Goal: Task Accomplishment & Management: Complete application form

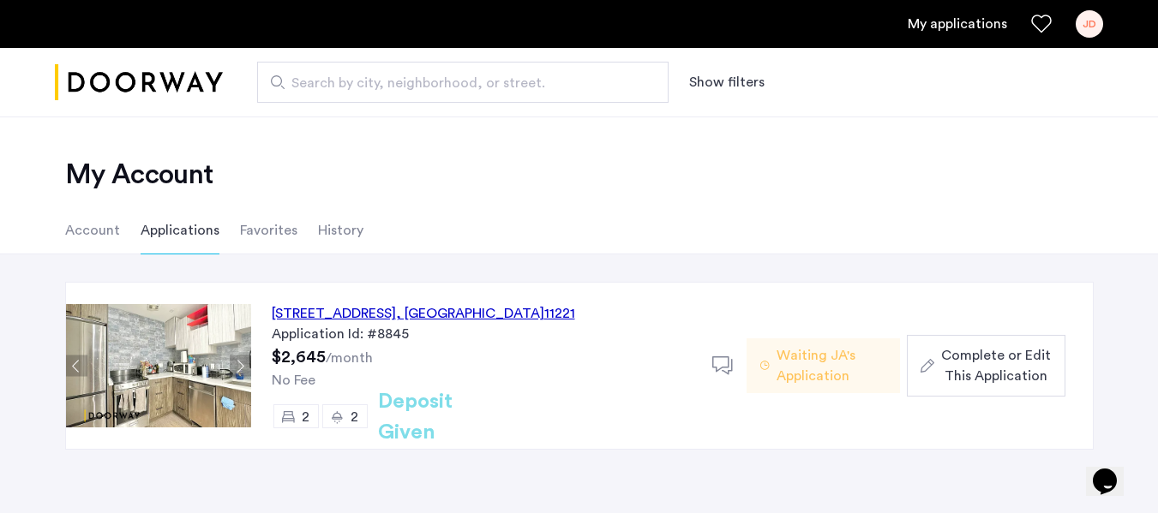
click at [986, 360] on span "Complete or Edit This Application" at bounding box center [996, 365] width 110 height 41
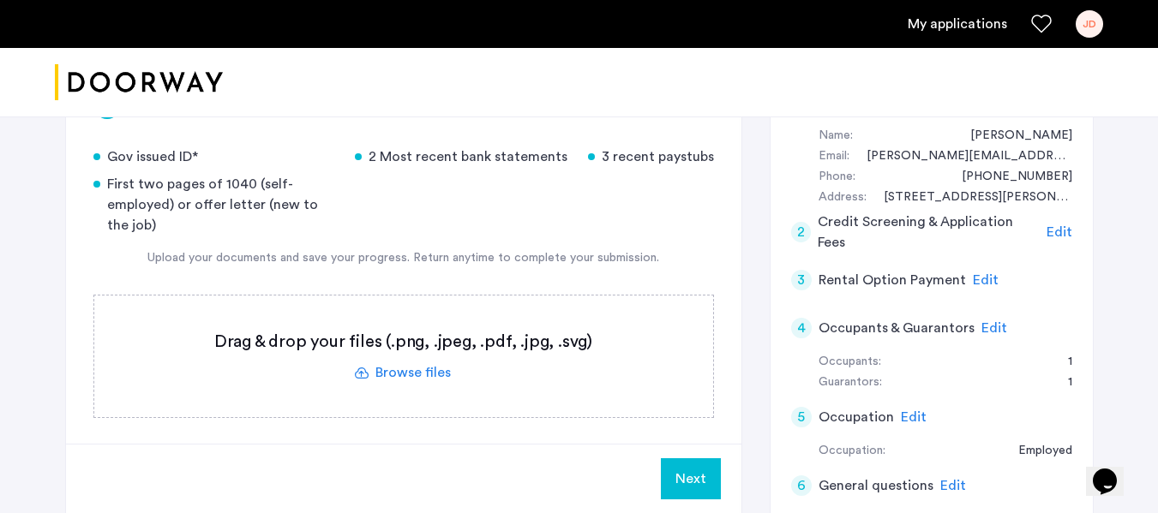
scroll to position [171, 0]
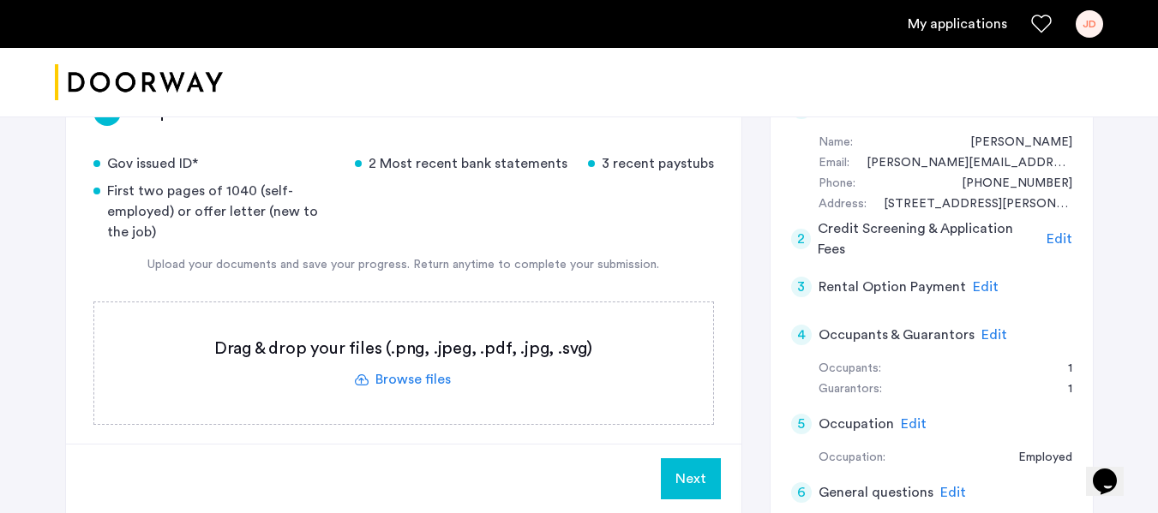
click at [434, 387] on label at bounding box center [403, 363] width 619 height 122
click at [0, 0] on input "file" at bounding box center [0, 0] width 0 height 0
click at [428, 377] on label at bounding box center [403, 363] width 619 height 122
click at [0, 0] on input "file" at bounding box center [0, 0] width 0 height 0
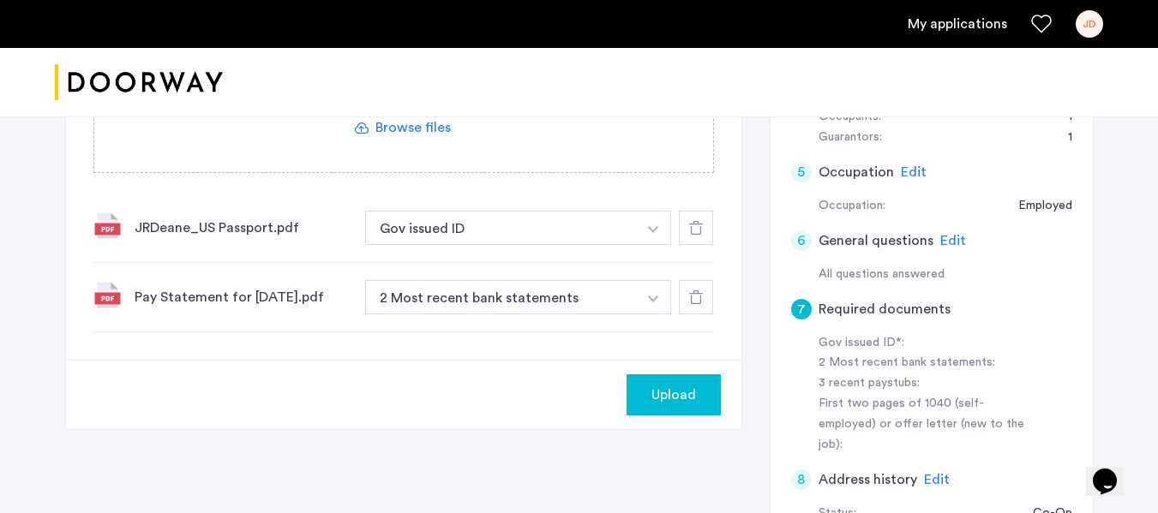
scroll to position [428, 0]
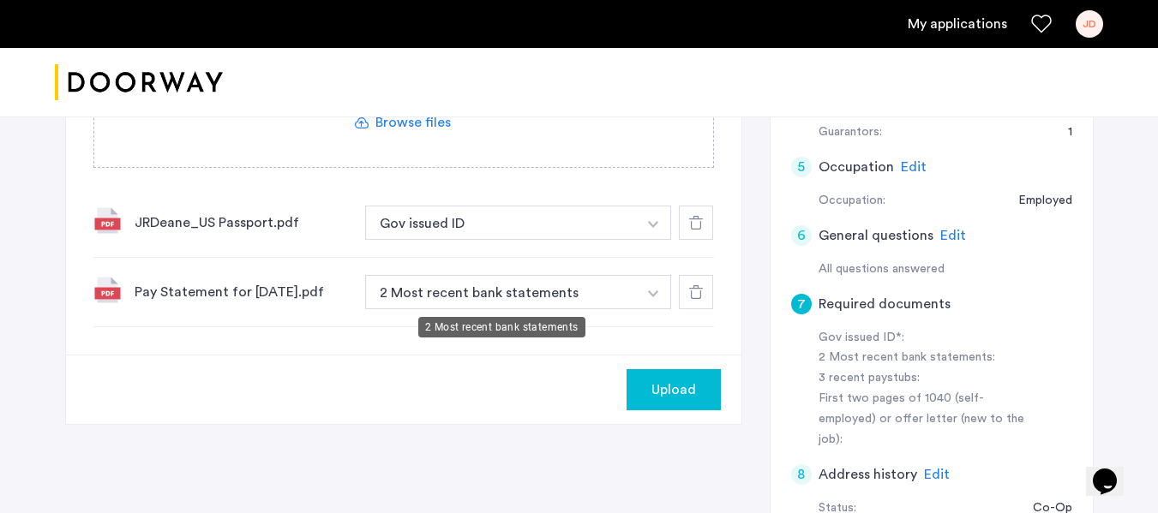
click at [540, 287] on button "2 Most recent bank statements" at bounding box center [501, 292] width 272 height 34
click at [666, 292] on button "button" at bounding box center [653, 292] width 35 height 34
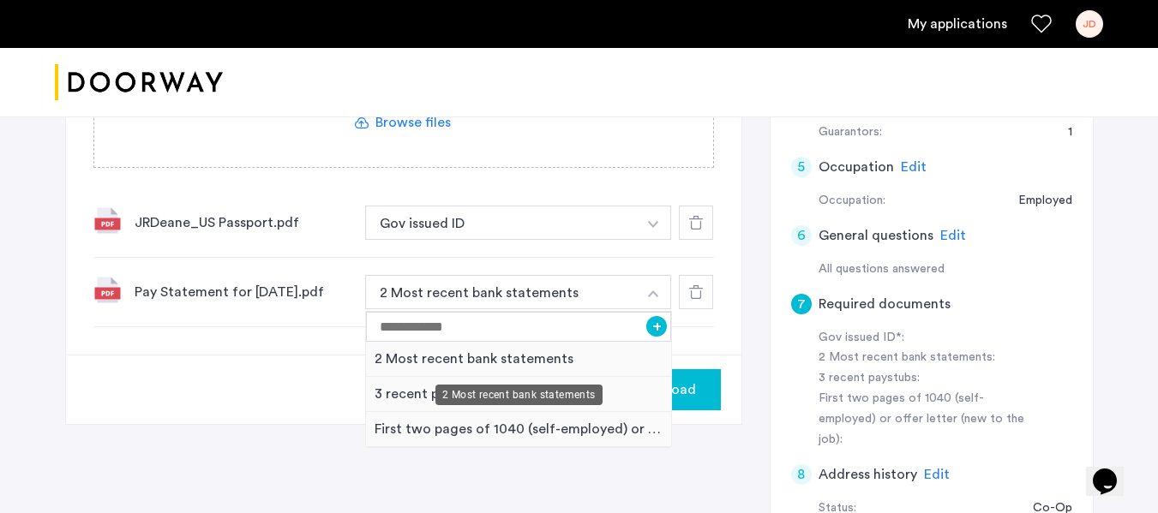
click at [484, 402] on div "2 Most recent bank statements" at bounding box center [518, 395] width 167 height 21
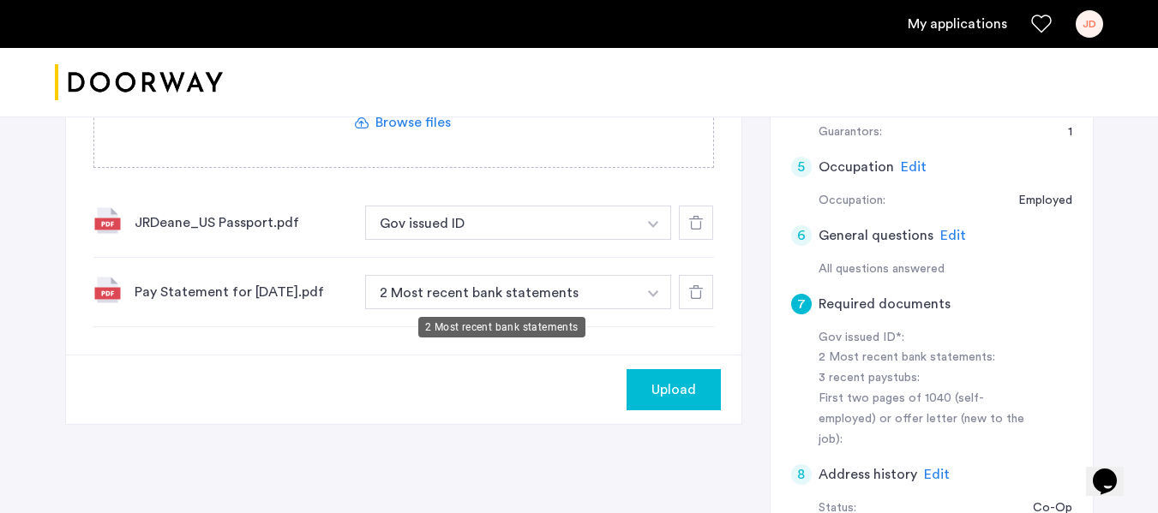
click at [509, 301] on button "2 Most recent bank statements" at bounding box center [501, 292] width 272 height 34
click at [651, 295] on img "button" at bounding box center [653, 293] width 10 height 7
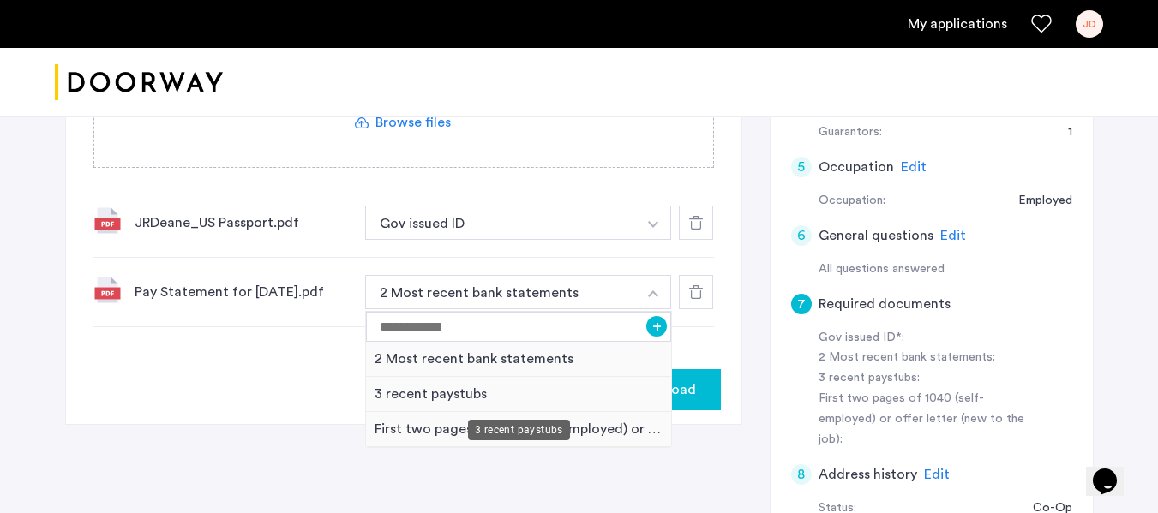
click at [390, 394] on div "3 recent paystubs" at bounding box center [519, 394] width 306 height 35
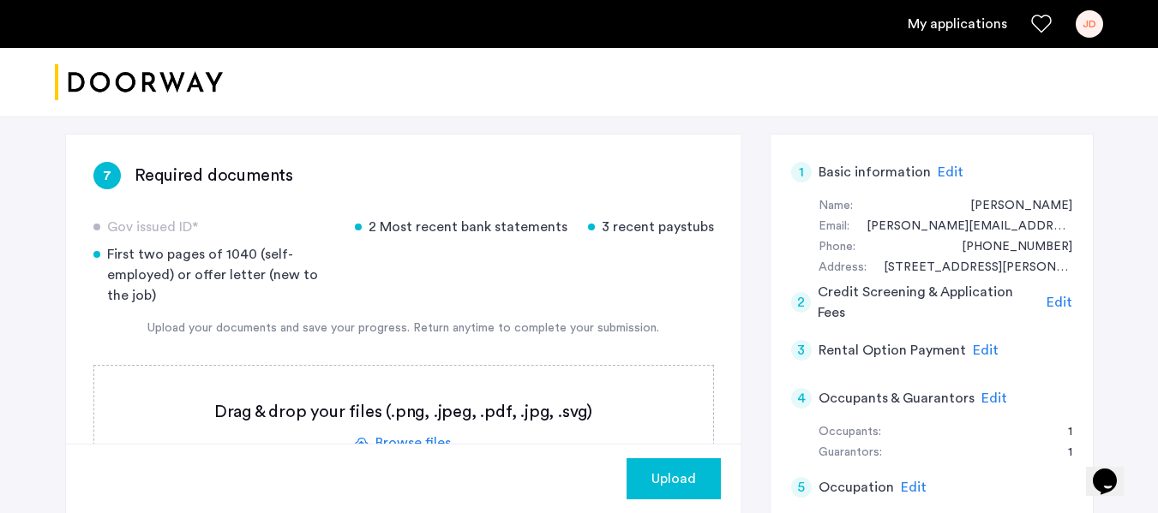
scroll to position [343, 0]
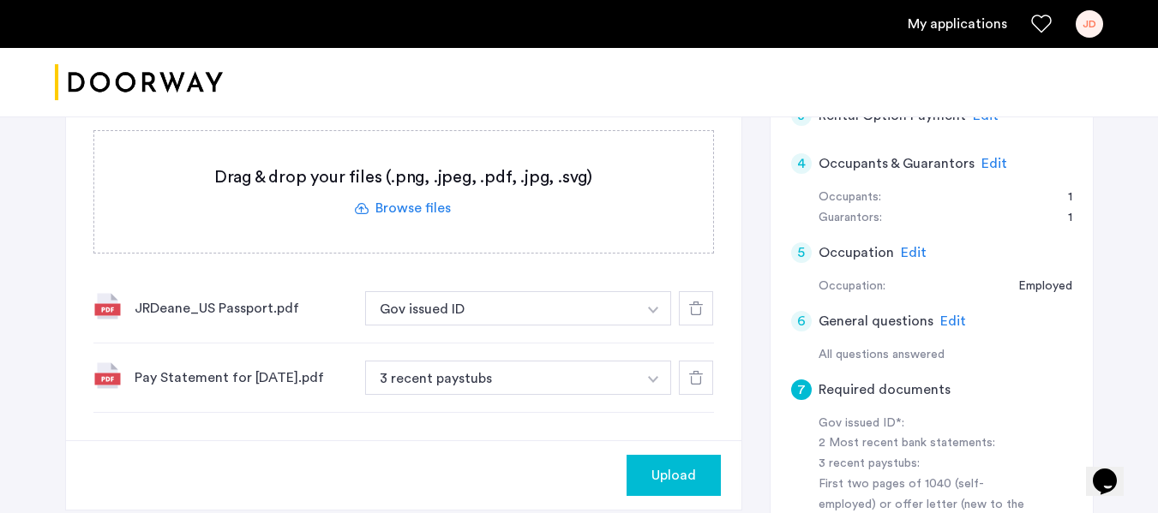
click at [689, 373] on icon at bounding box center [696, 378] width 14 height 14
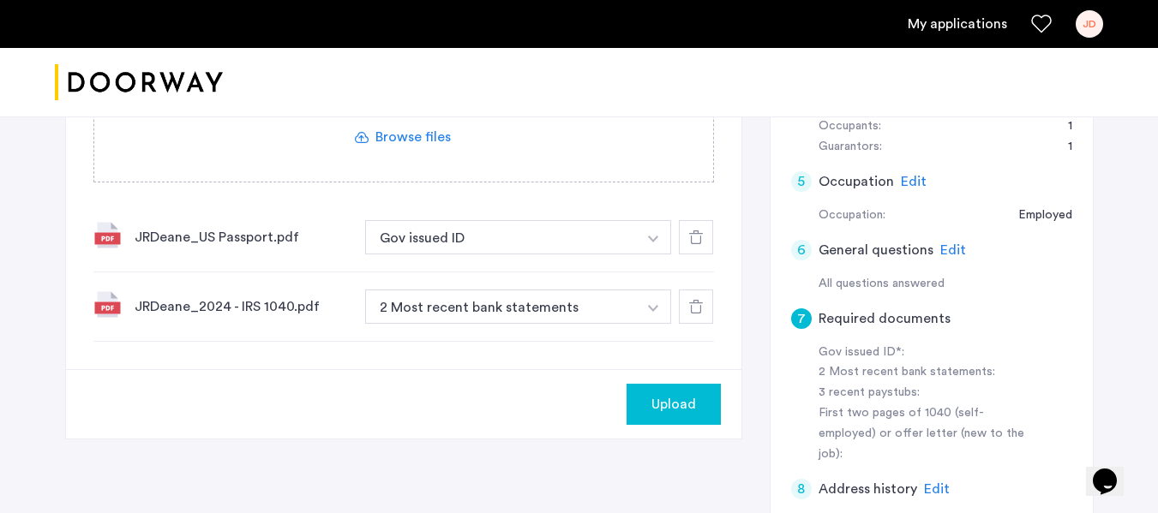
scroll to position [428, 0]
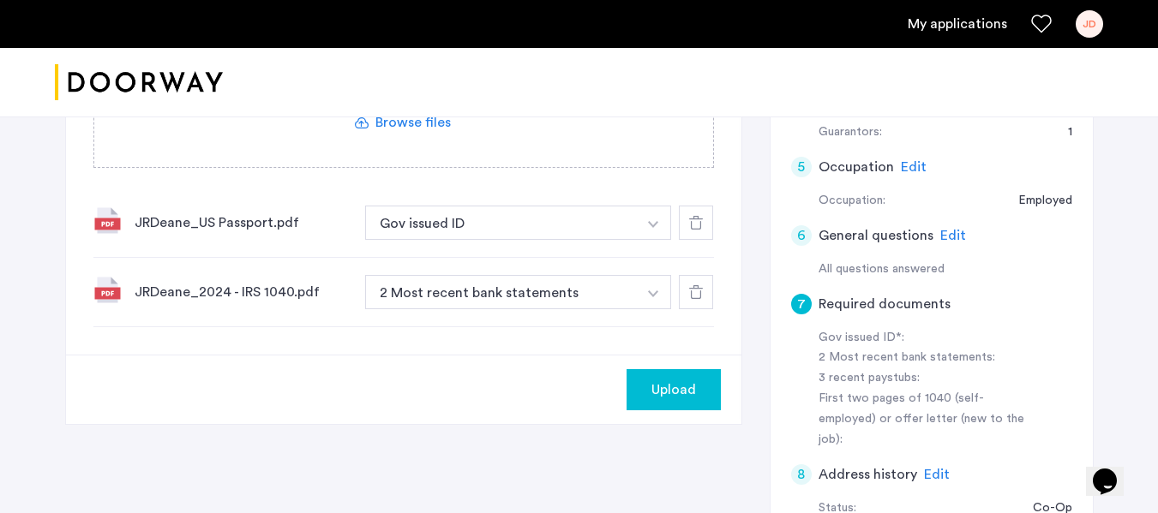
click at [652, 291] on img "button" at bounding box center [653, 293] width 10 height 7
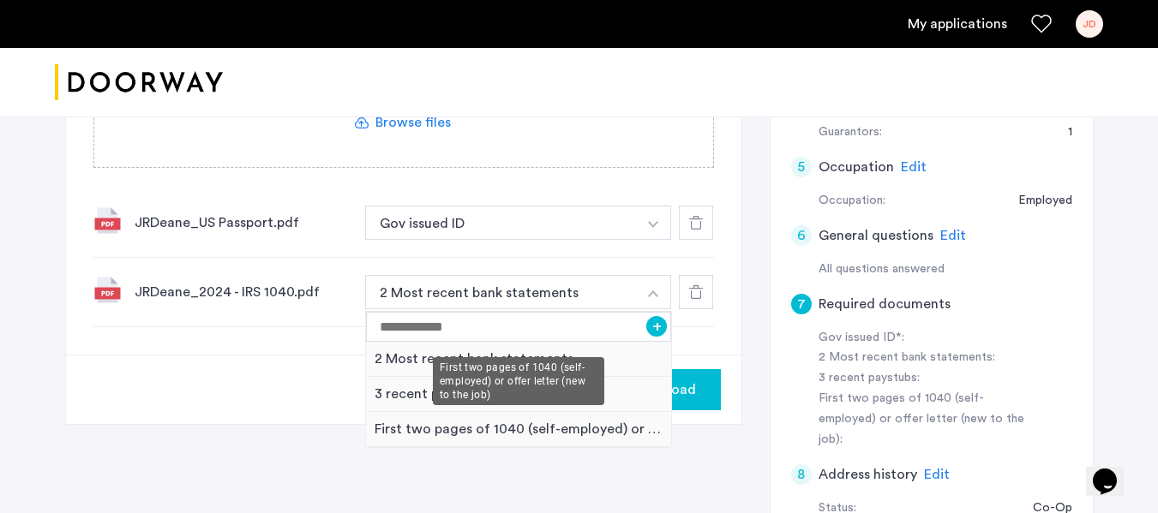
click at [482, 422] on div "First two pages of 1040 (self-employed) or offer letter (new to the job)" at bounding box center [519, 429] width 306 height 35
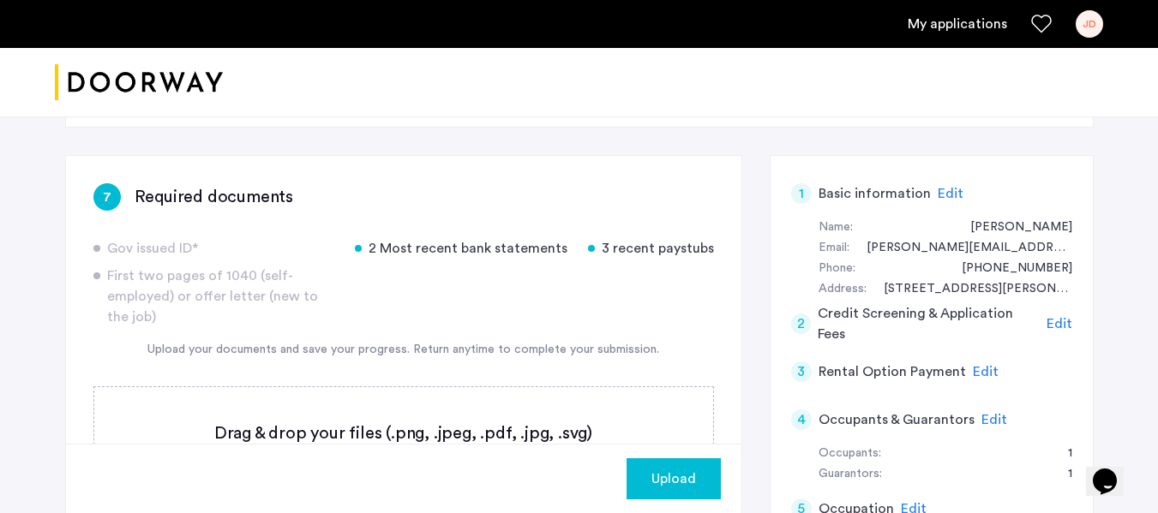
scroll to position [171, 0]
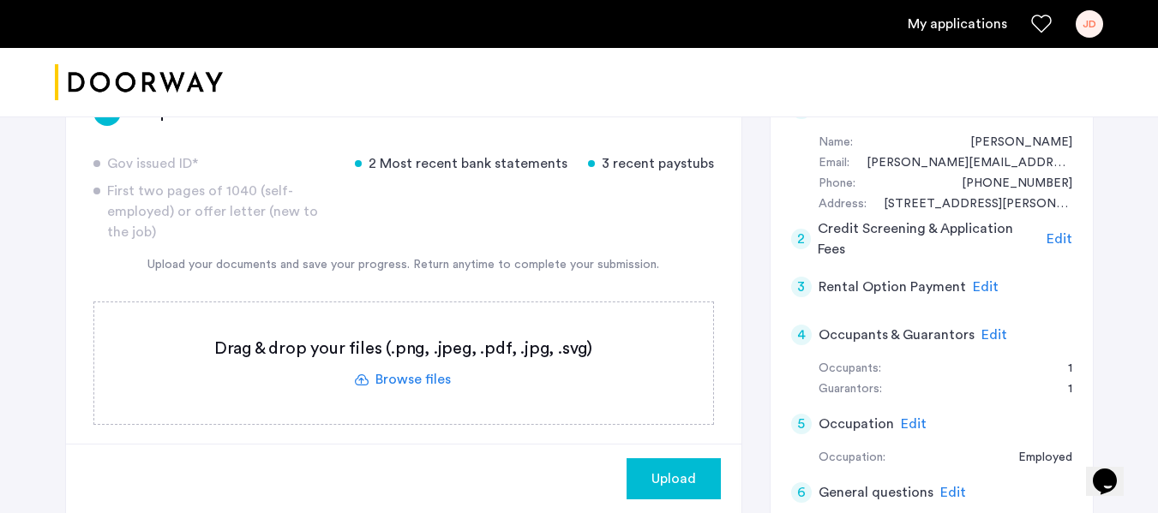
click at [427, 380] on label at bounding box center [403, 363] width 619 height 122
click at [0, 0] on input "file" at bounding box center [0, 0] width 0 height 0
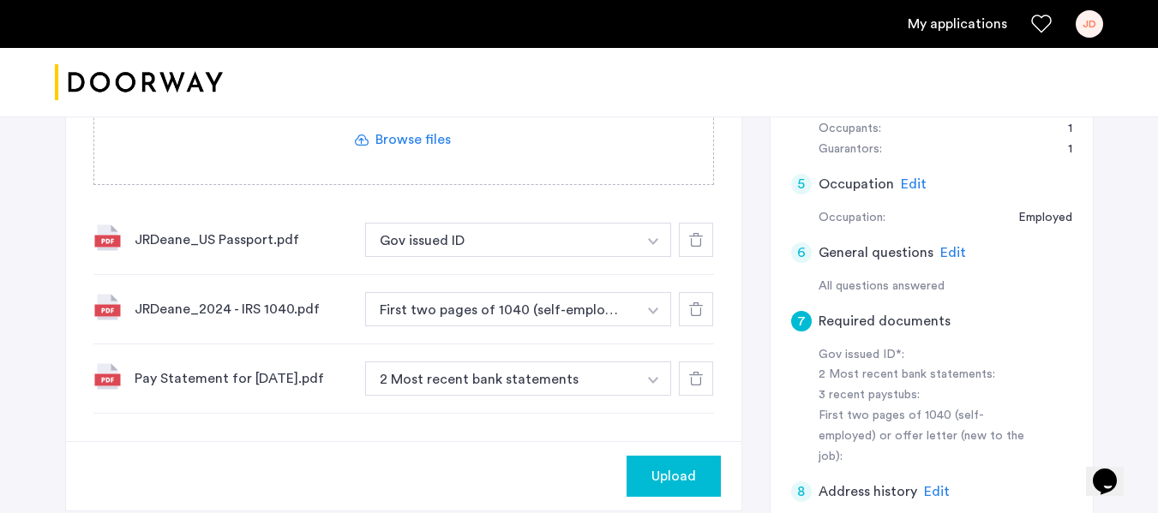
scroll to position [428, 0]
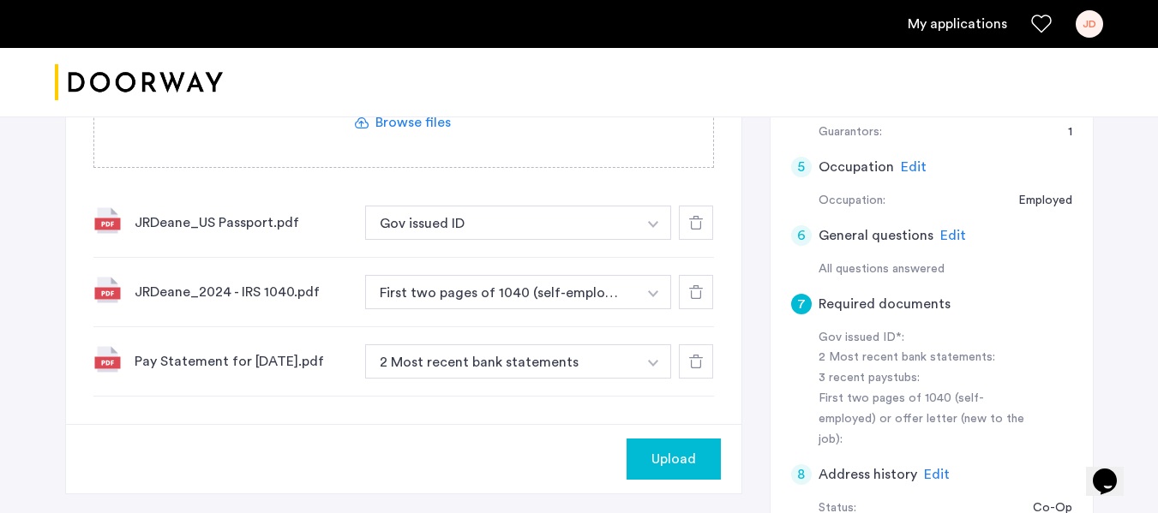
click at [651, 359] on button "button" at bounding box center [653, 361] width 35 height 34
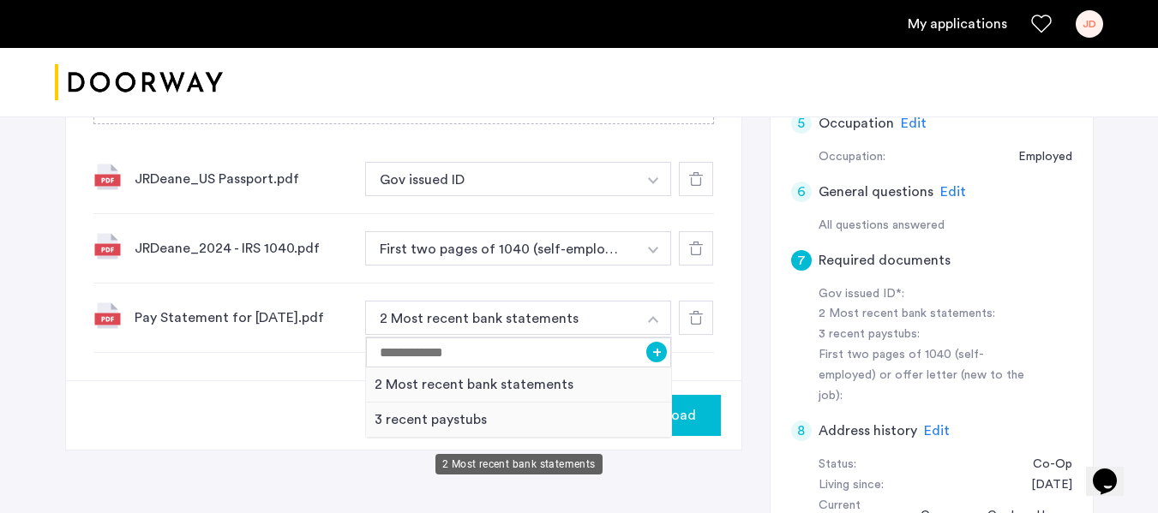
scroll to position [514, 0]
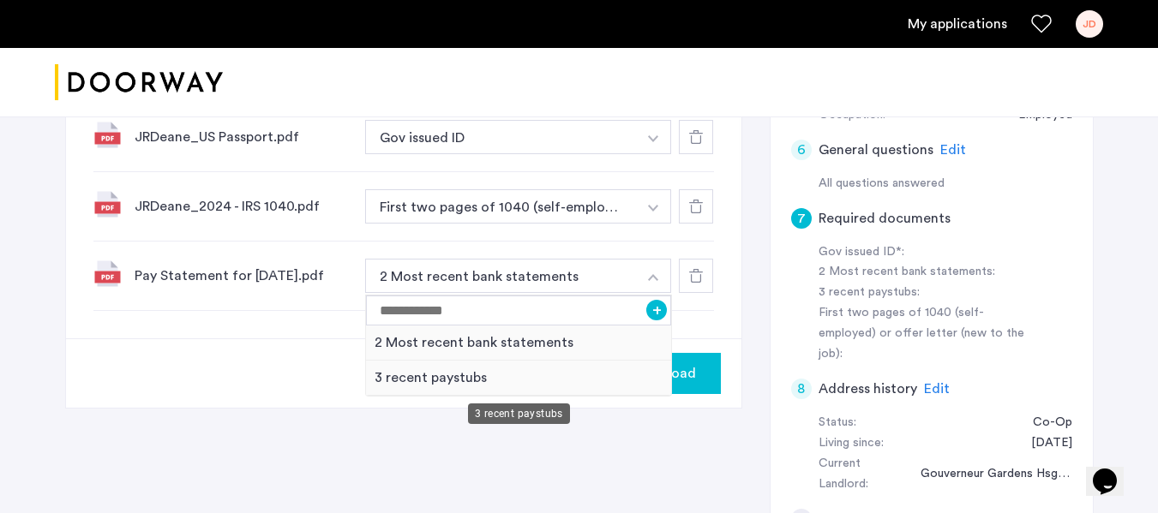
click at [426, 374] on div "3 recent paystubs" at bounding box center [519, 378] width 306 height 35
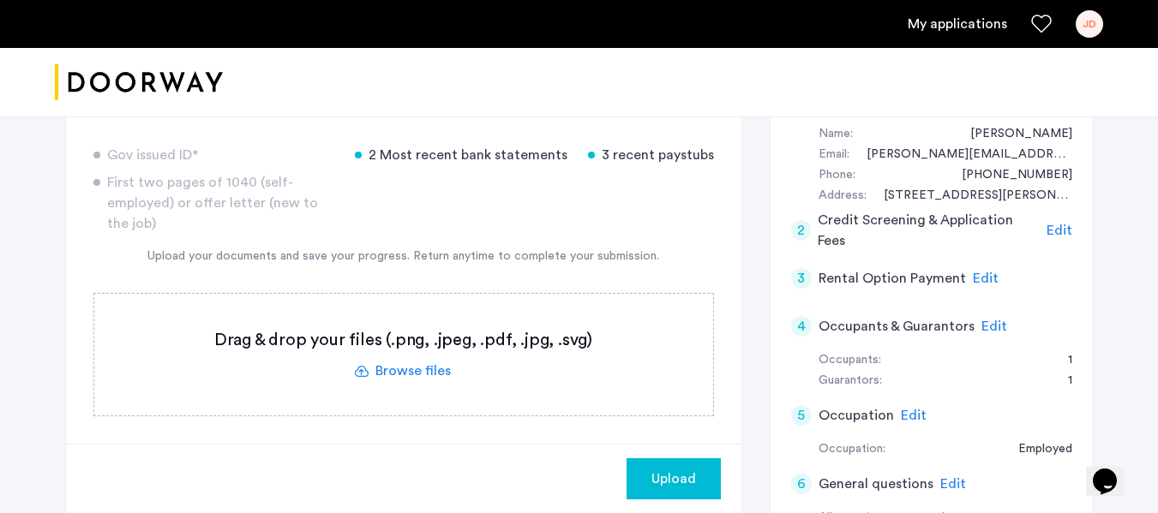
scroll to position [171, 0]
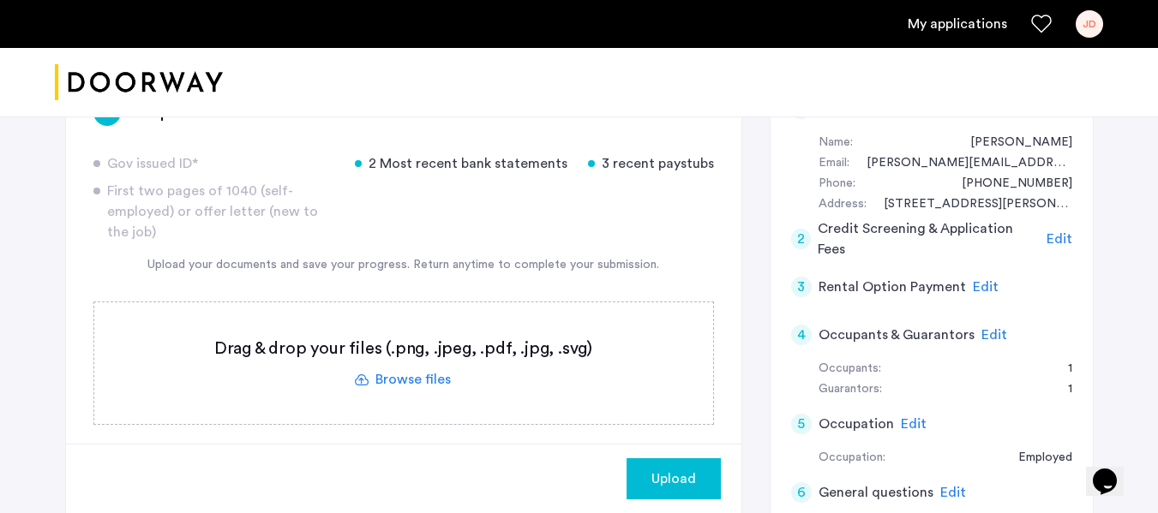
click at [428, 378] on label at bounding box center [403, 363] width 619 height 122
click at [0, 0] on input "file" at bounding box center [0, 0] width 0 height 0
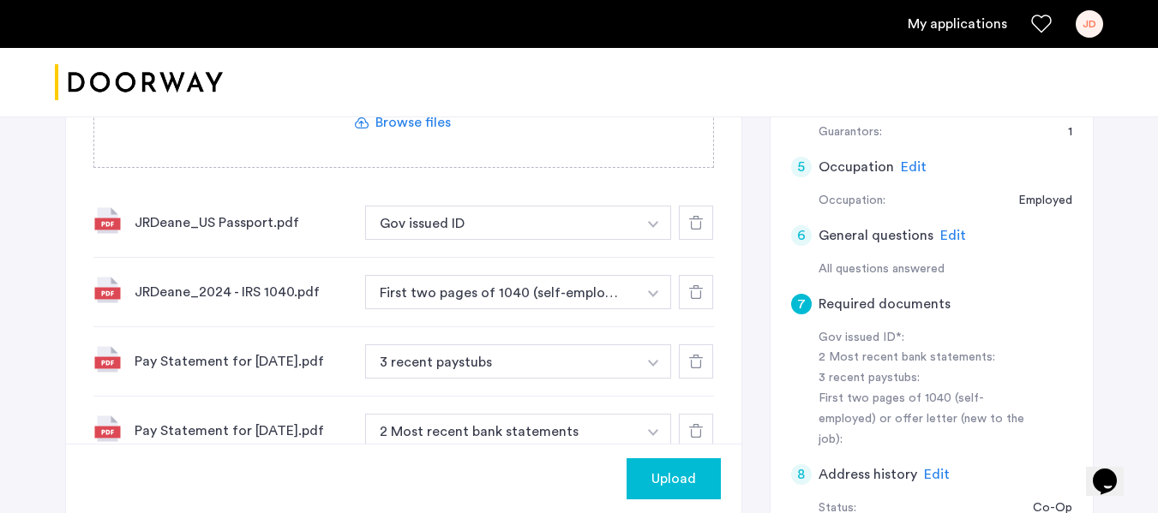
scroll to position [600, 0]
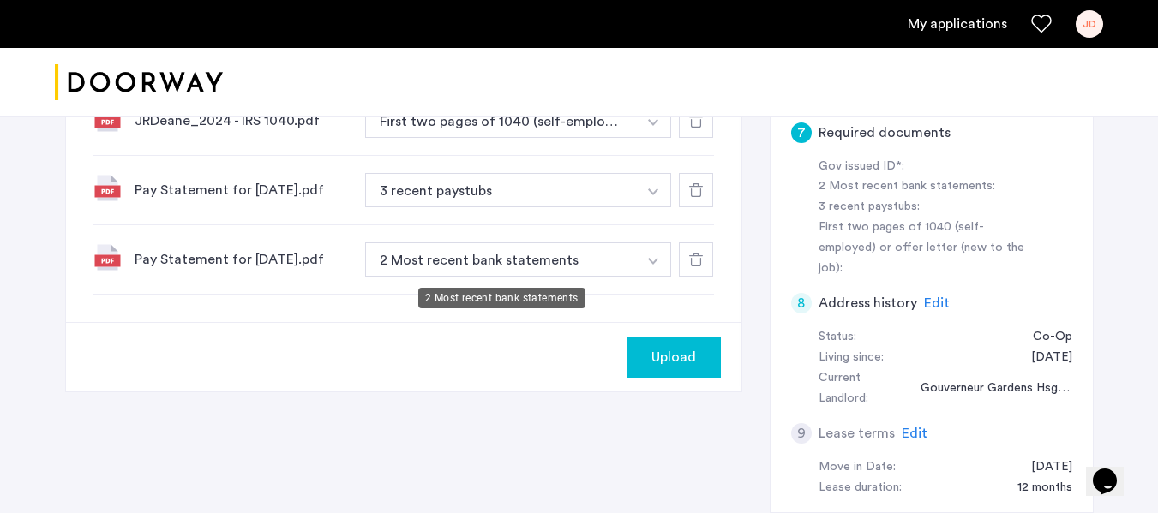
click at [535, 263] on button "2 Most recent bank statements" at bounding box center [501, 259] width 272 height 34
click at [654, 269] on button "button" at bounding box center [653, 259] width 35 height 34
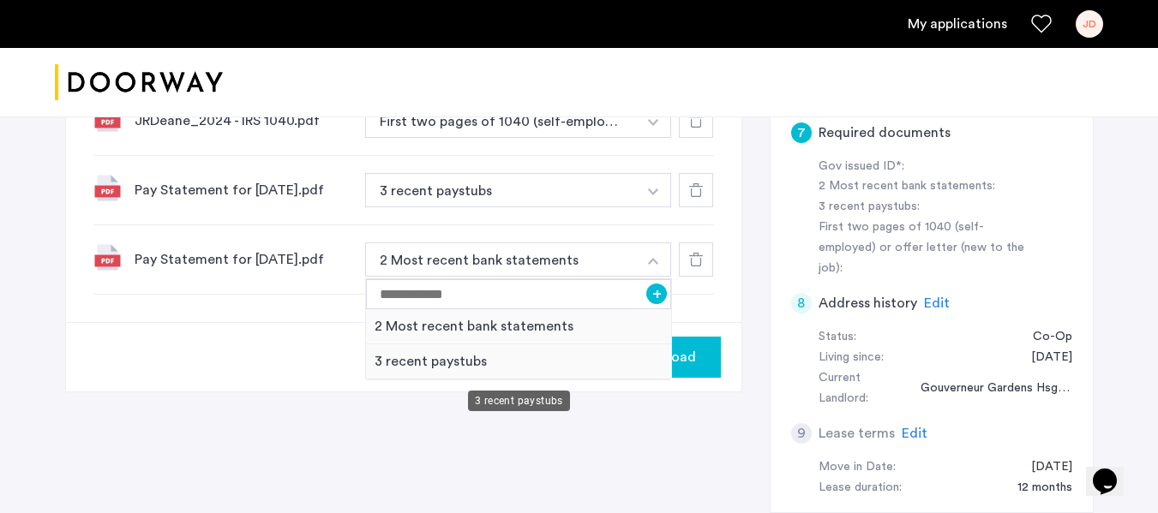
click at [459, 362] on div "3 recent paystubs" at bounding box center [519, 361] width 306 height 35
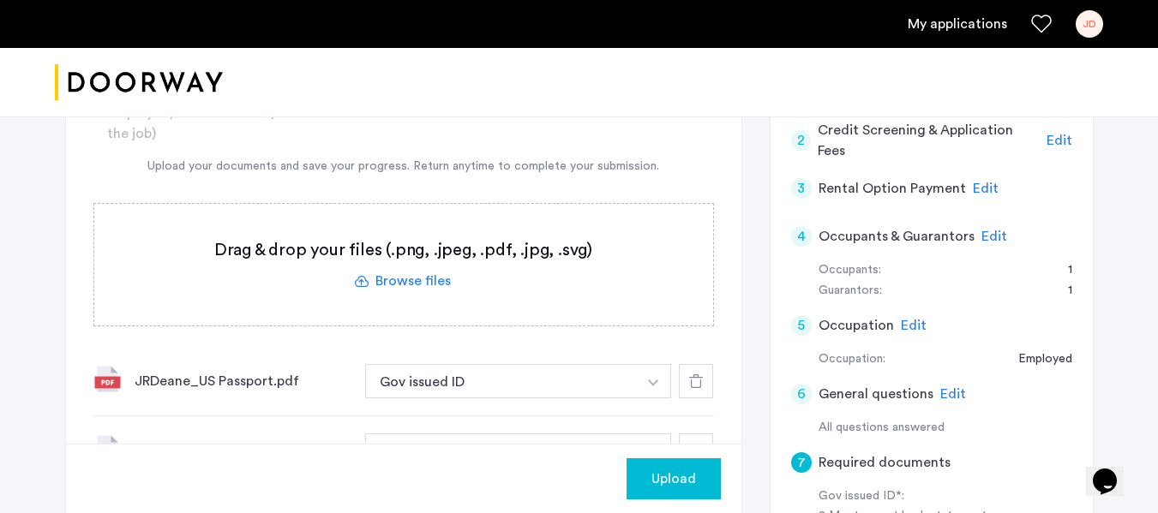
scroll to position [257, 0]
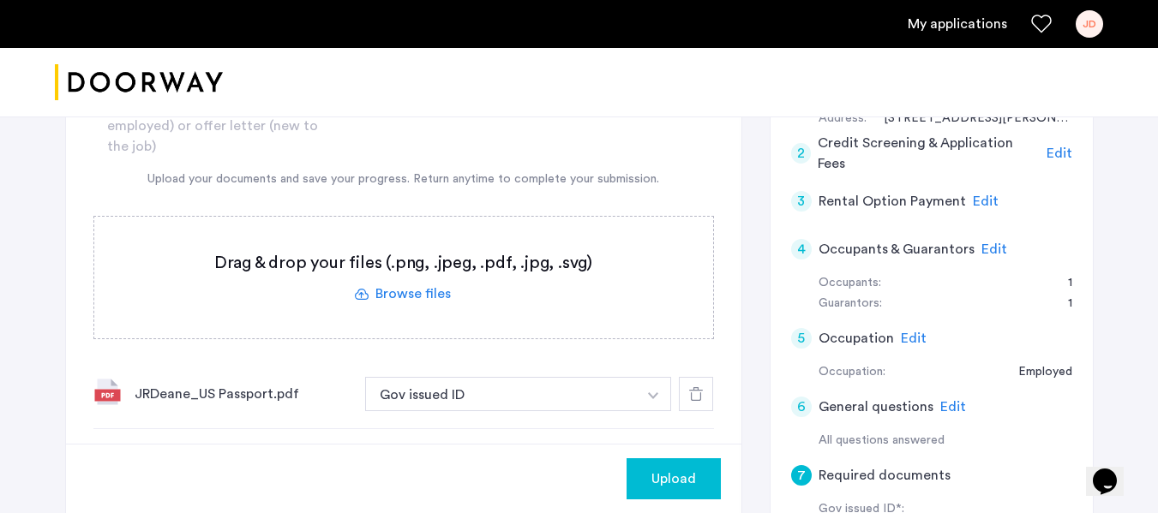
click at [398, 287] on label at bounding box center [403, 278] width 619 height 122
click at [0, 0] on input "file" at bounding box center [0, 0] width 0 height 0
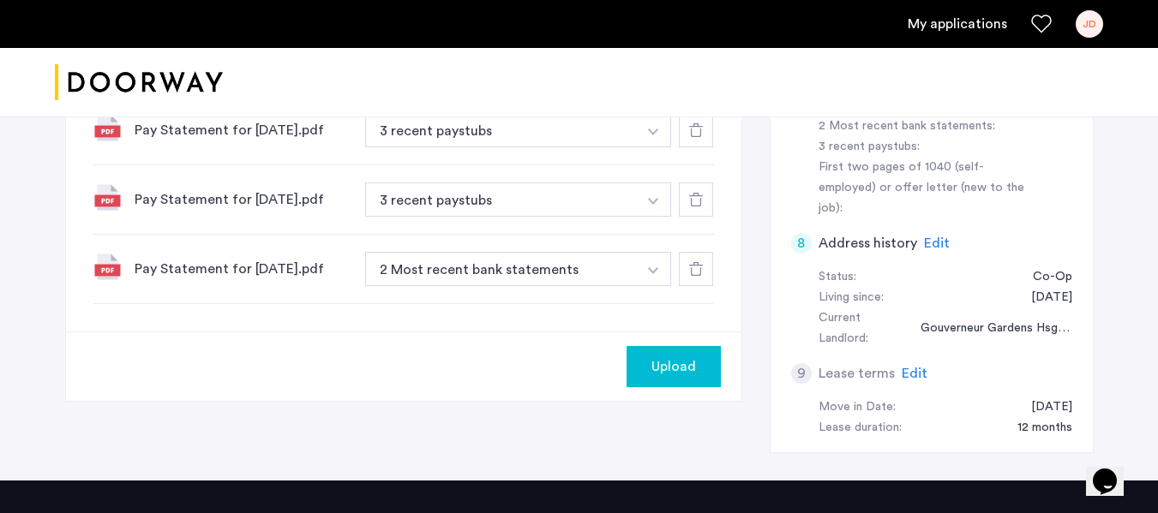
scroll to position [599, 0]
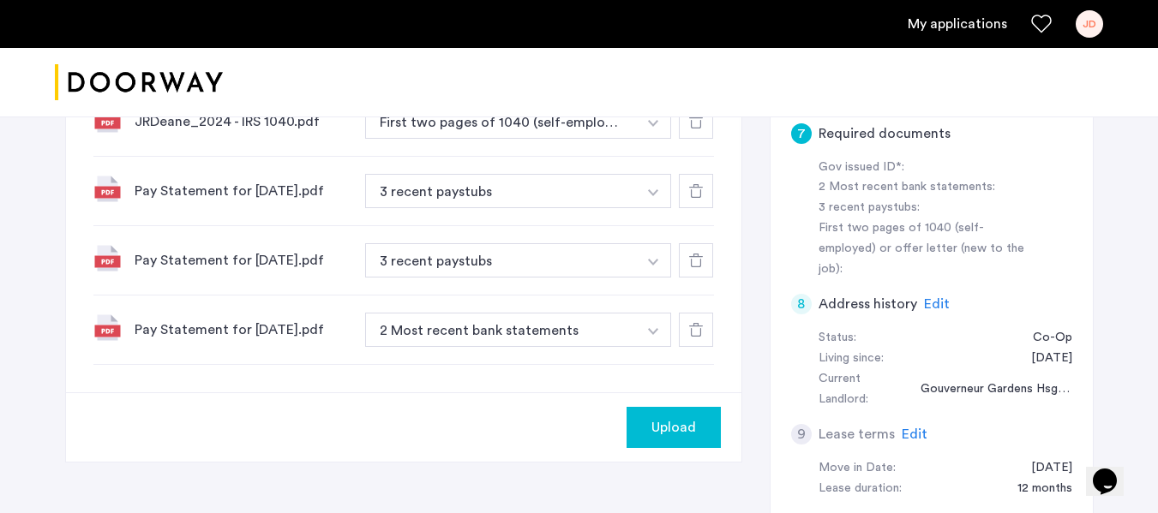
click at [655, 335] on img "button" at bounding box center [653, 331] width 10 height 7
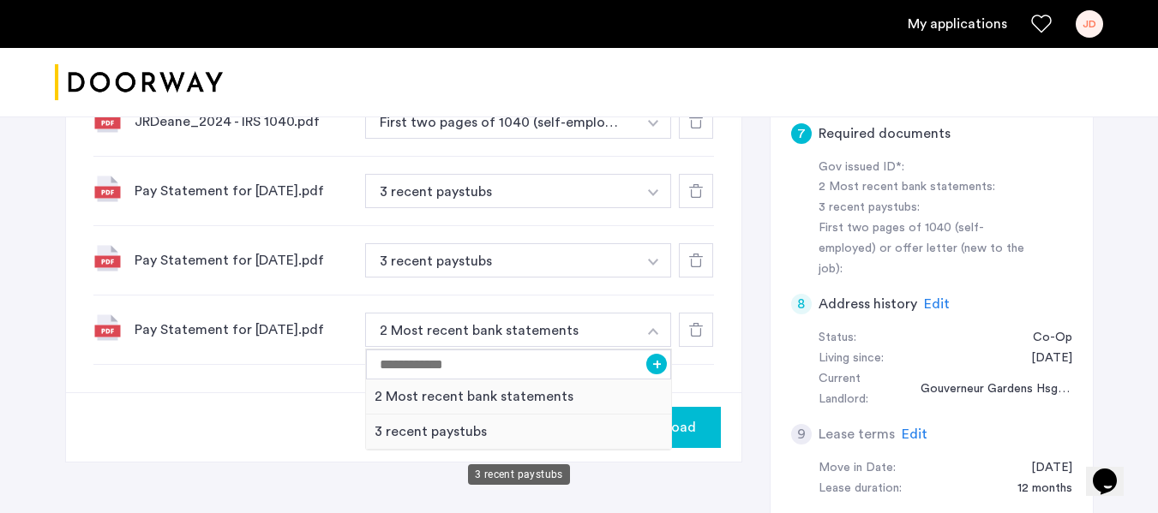
click at [432, 436] on div "3 recent paystubs" at bounding box center [519, 432] width 306 height 35
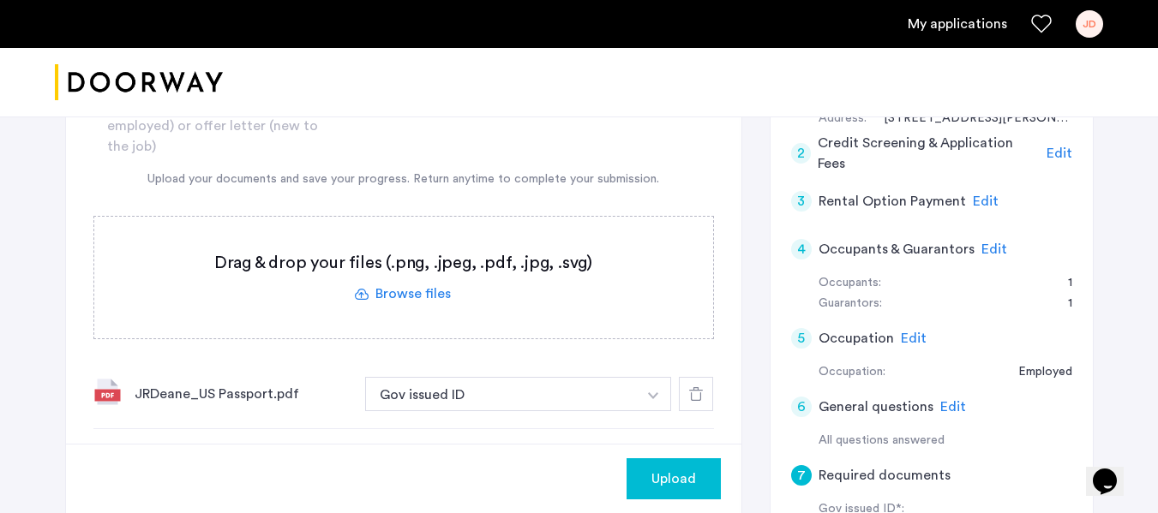
scroll to position [256, 0]
click at [415, 289] on label at bounding box center [403, 279] width 619 height 122
click at [0, 0] on input "file" at bounding box center [0, 0] width 0 height 0
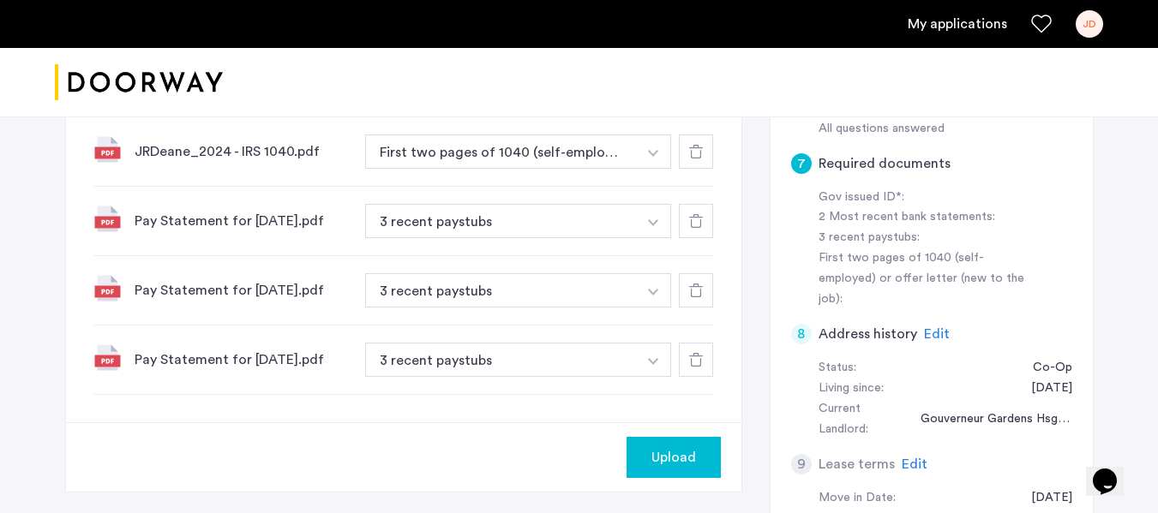
scroll to position [599, 0]
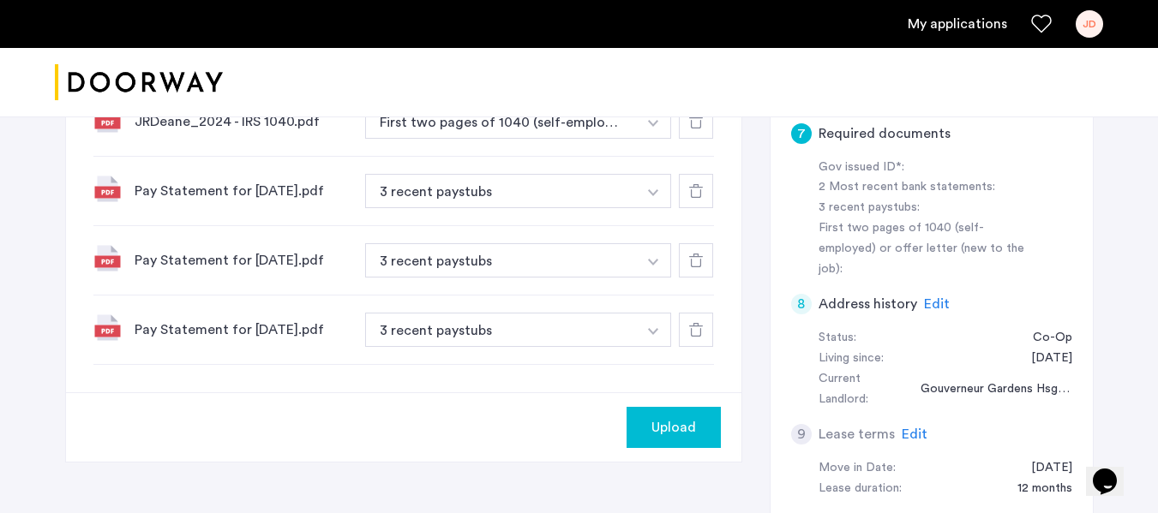
click at [664, 430] on span "Upload" at bounding box center [673, 427] width 45 height 21
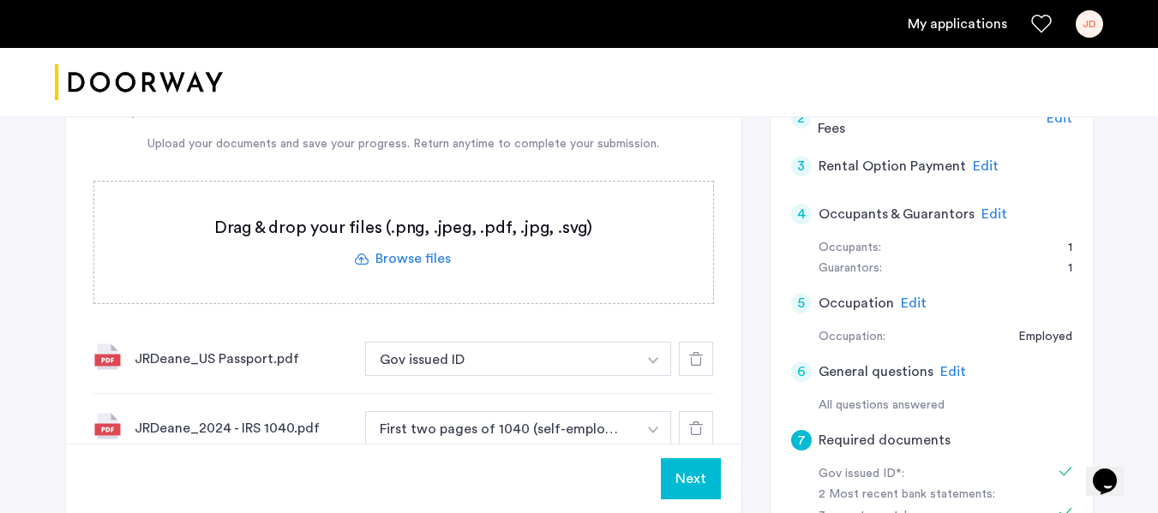
scroll to position [258, 0]
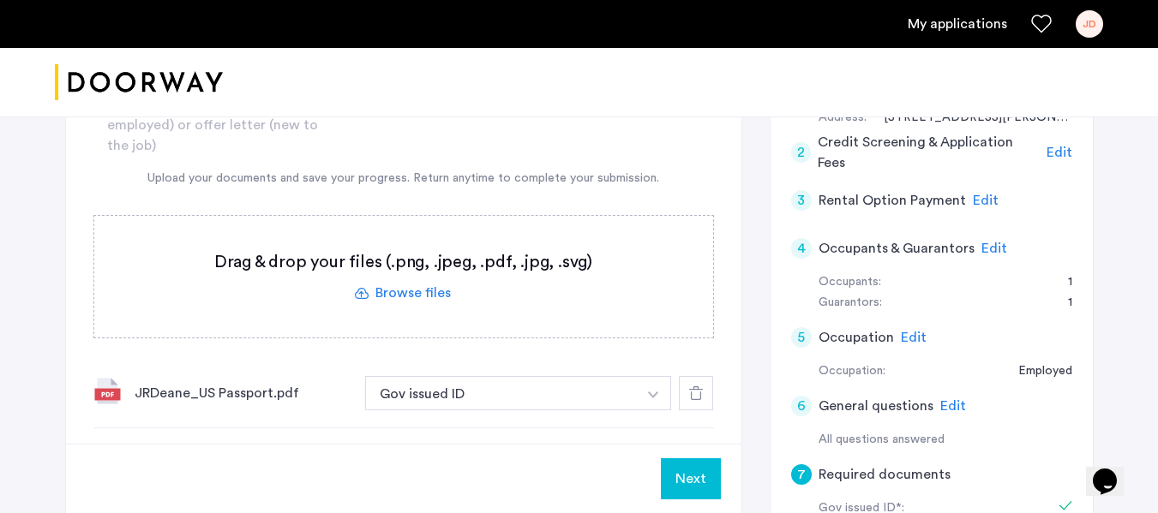
click at [434, 287] on label at bounding box center [403, 277] width 619 height 122
click at [0, 0] on input "file" at bounding box center [0, 0] width 0 height 0
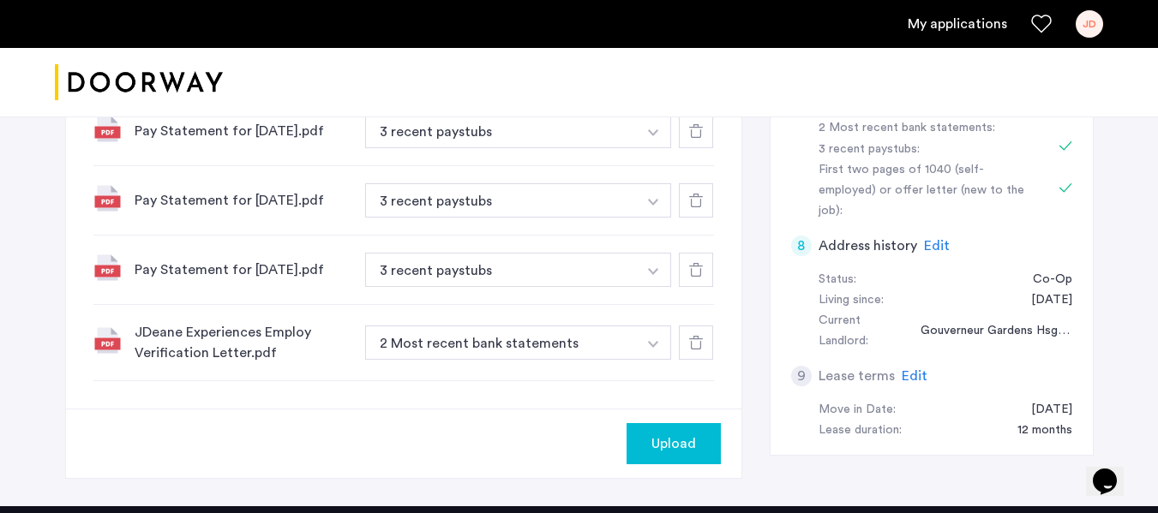
scroll to position [686, 0]
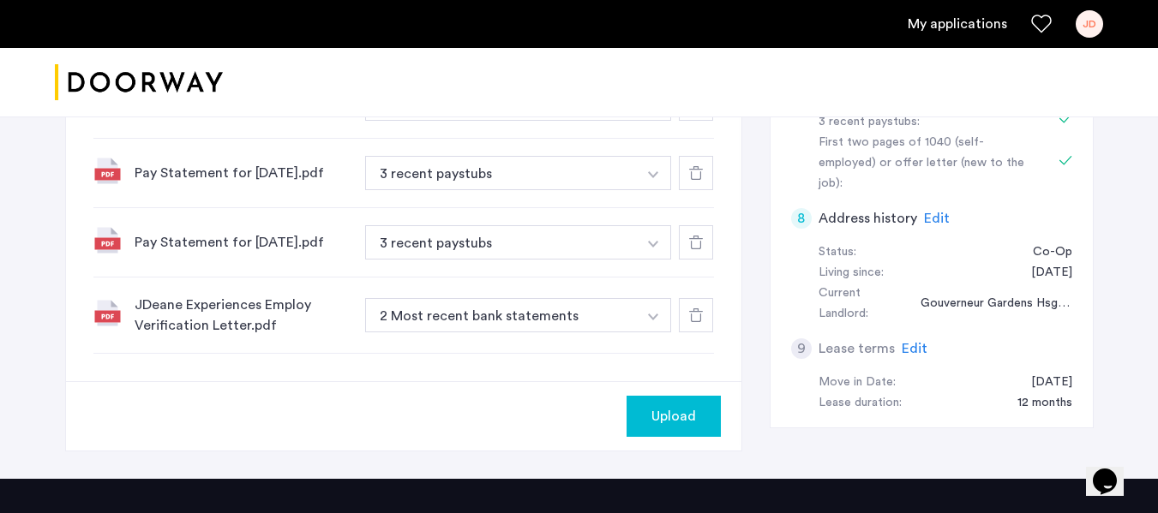
click at [652, 320] on button "button" at bounding box center [653, 315] width 35 height 34
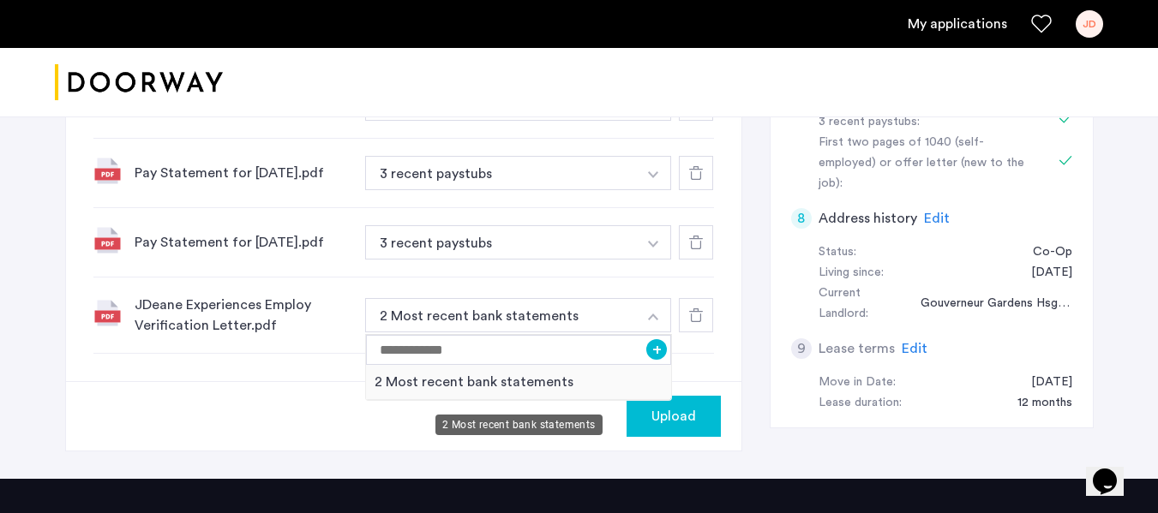
click at [548, 386] on div "2 Most recent bank statements" at bounding box center [519, 382] width 306 height 35
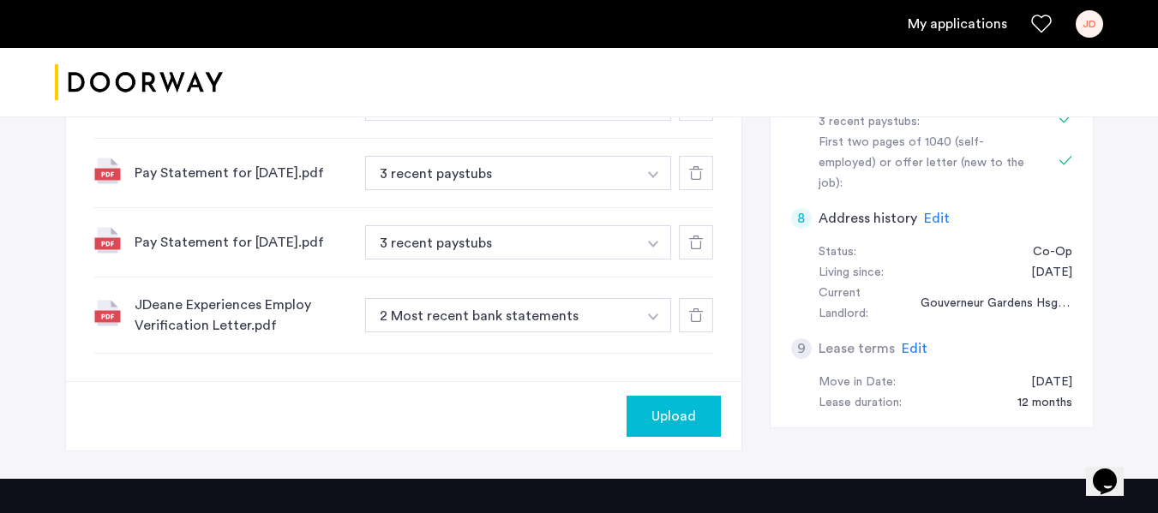
click at [657, 320] on img "button" at bounding box center [653, 317] width 10 height 7
click at [691, 322] on icon at bounding box center [696, 315] width 14 height 14
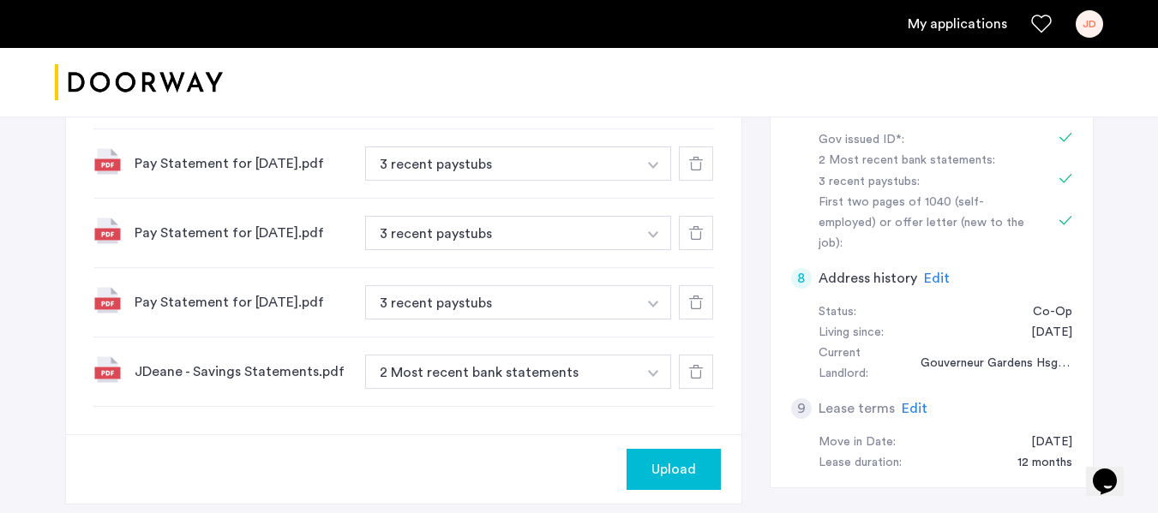
scroll to position [772, 0]
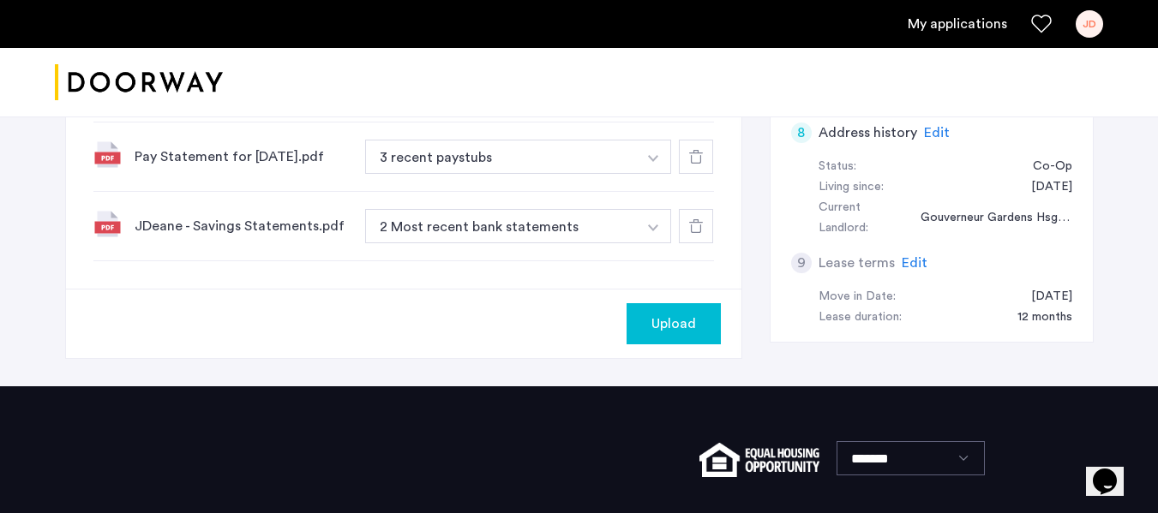
click at [657, 230] on button "button" at bounding box center [653, 226] width 35 height 34
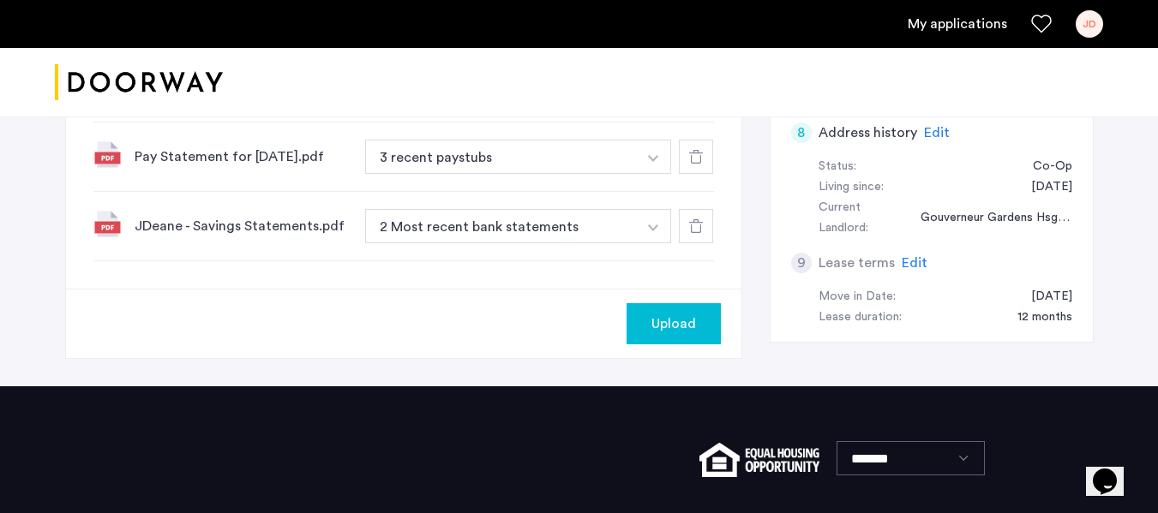
click at [692, 329] on span "Upload" at bounding box center [673, 324] width 45 height 21
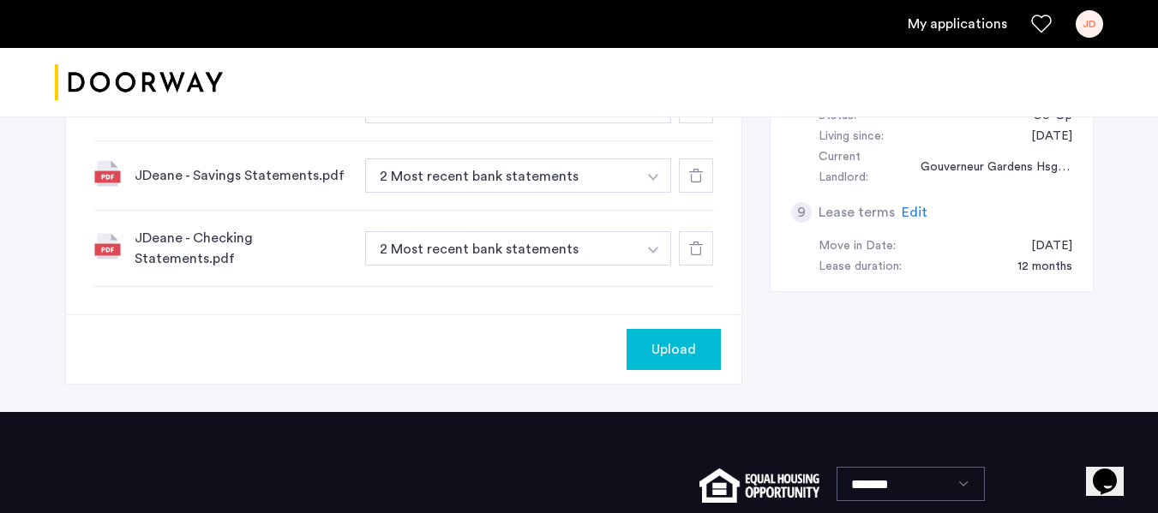
scroll to position [857, 0]
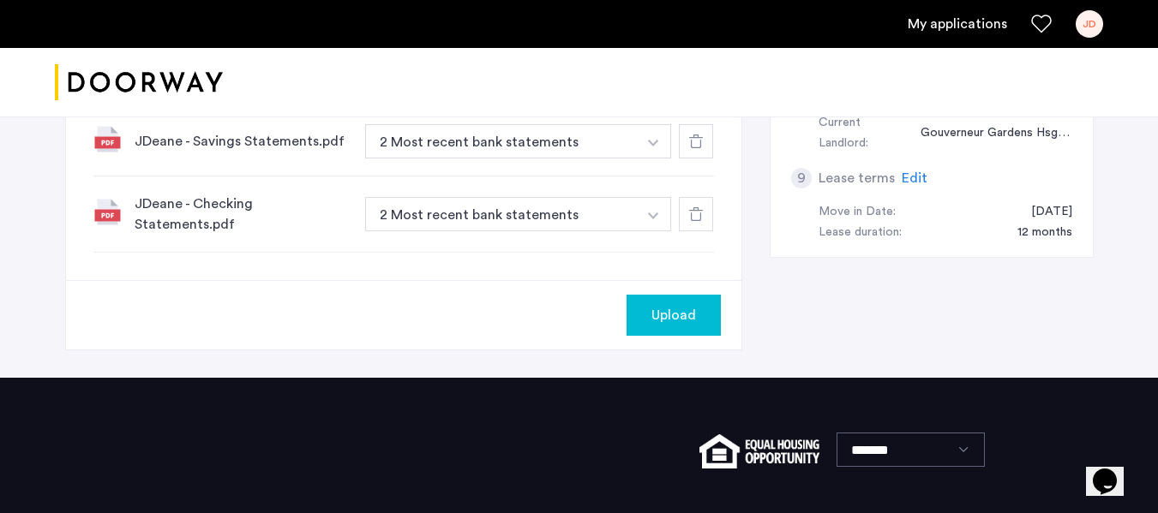
click at [673, 319] on span "Upload" at bounding box center [673, 315] width 45 height 21
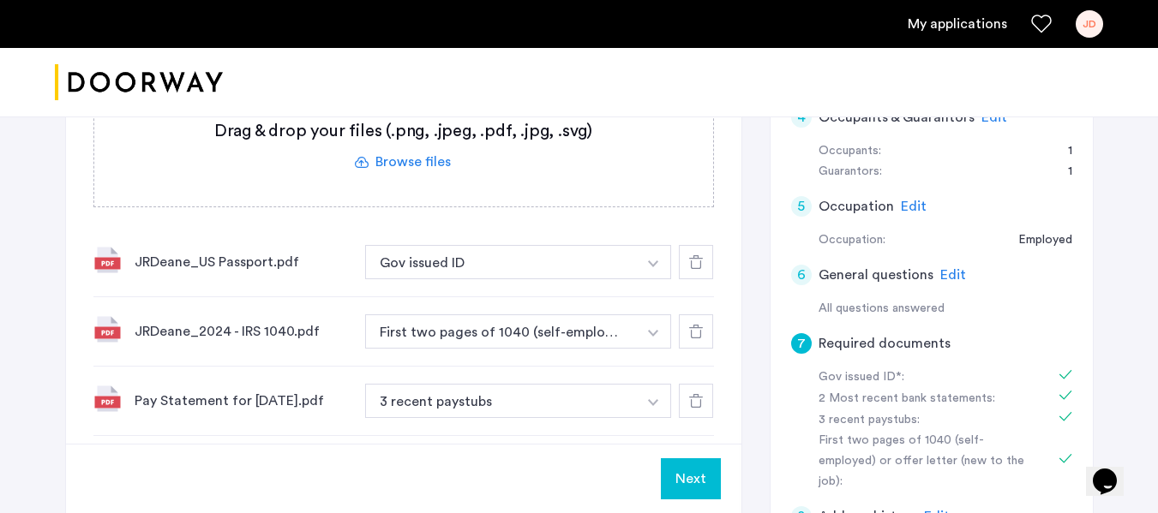
scroll to position [348, 0]
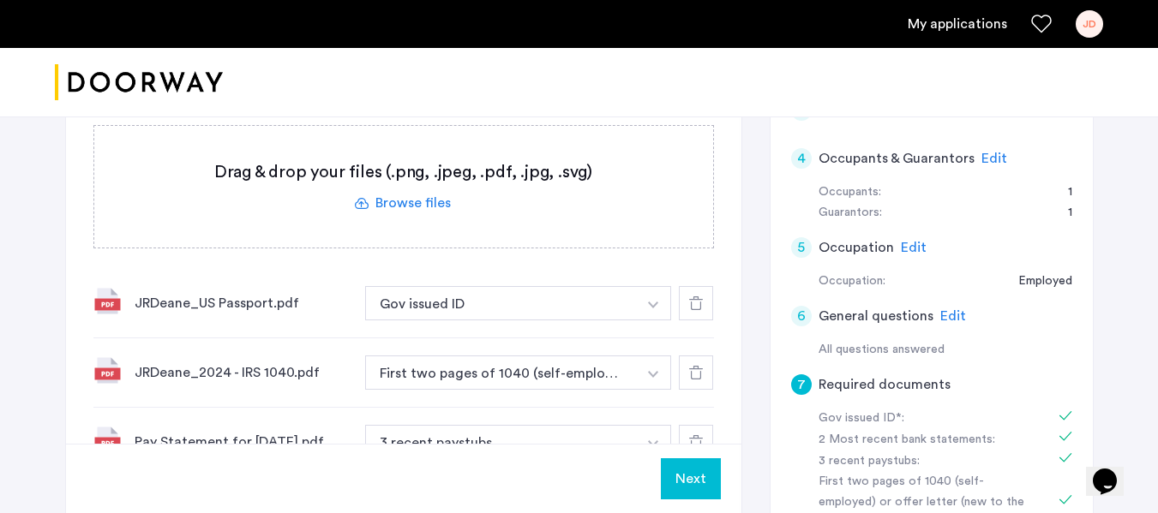
click at [942, 317] on span "Edit" at bounding box center [953, 316] width 26 height 14
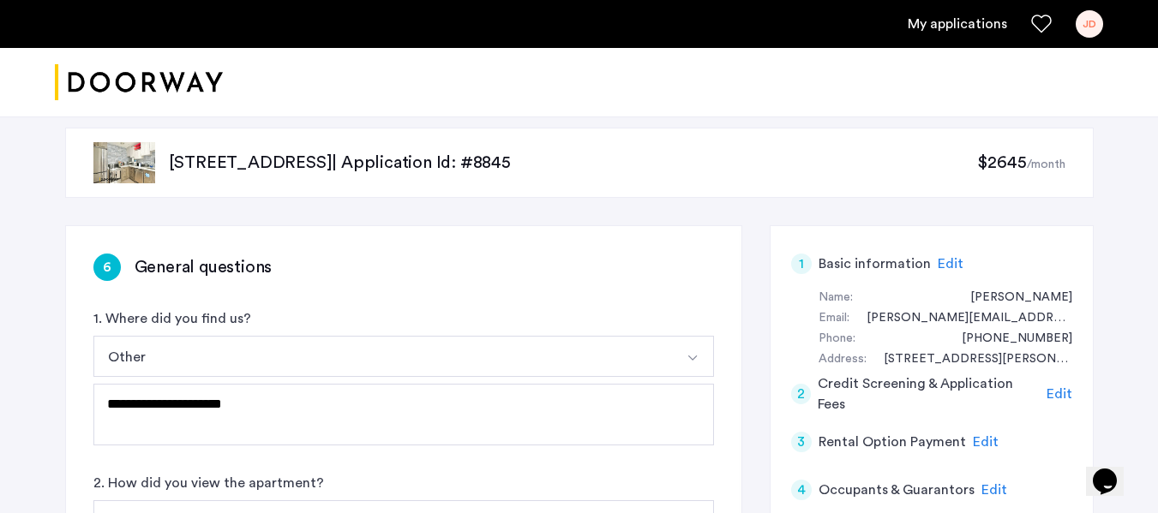
scroll to position [91, 0]
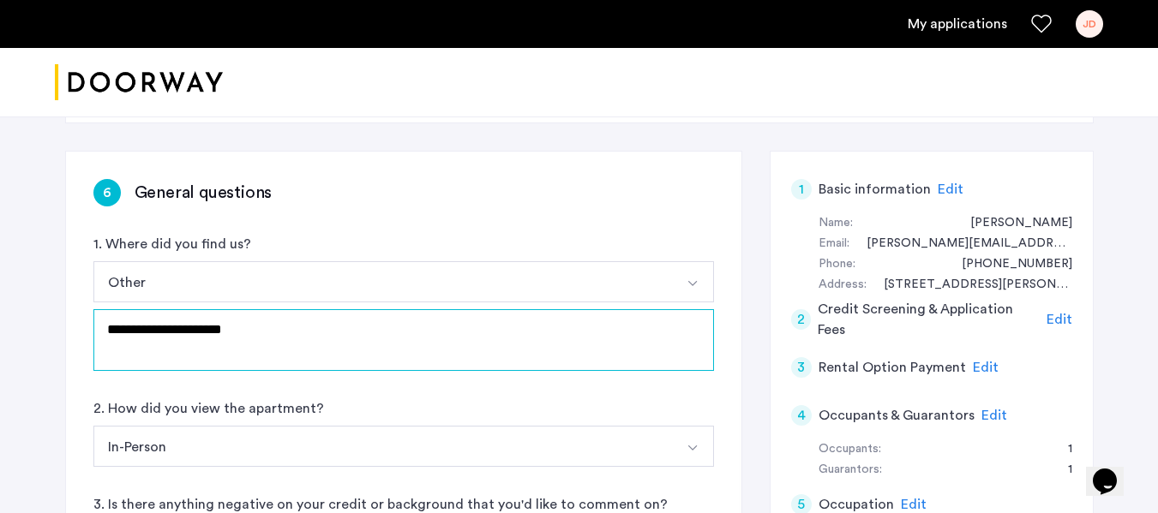
drag, startPoint x: 188, startPoint y: 332, endPoint x: 93, endPoint y: 322, distance: 95.7
click at [105, 326] on textarea "**********" at bounding box center [403, 340] width 620 height 62
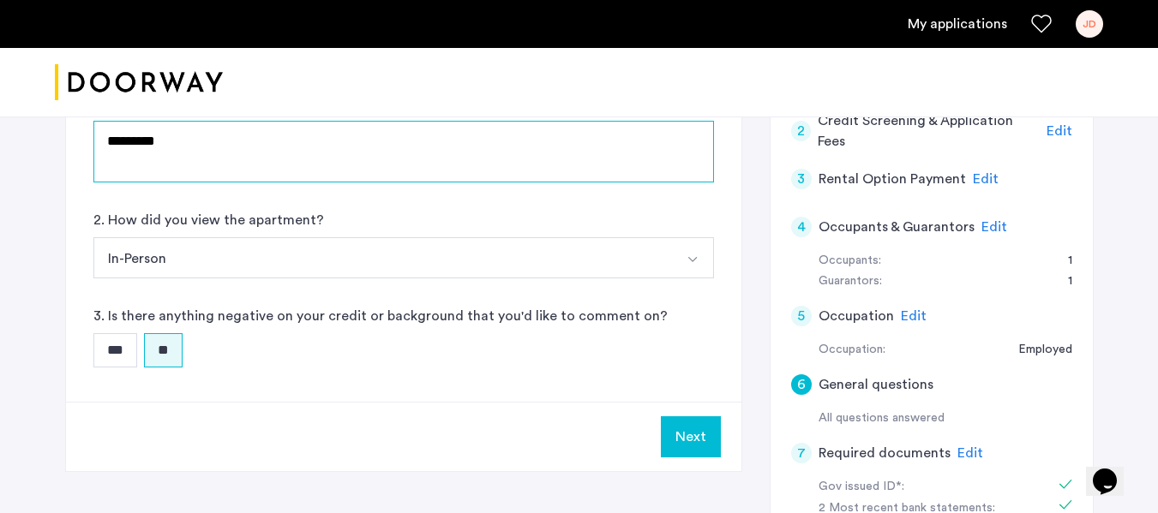
scroll to position [348, 0]
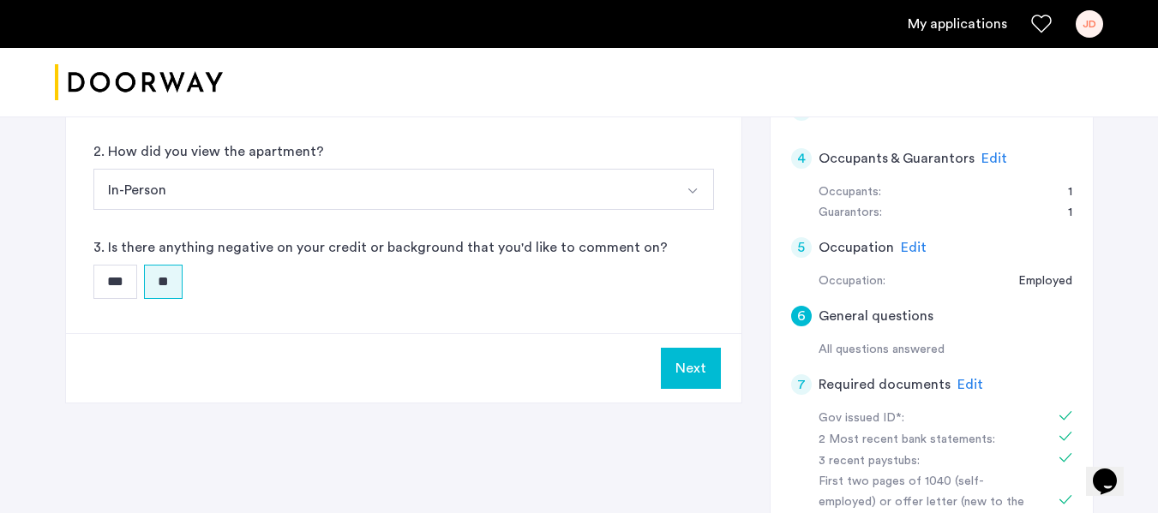
type textarea "*********"
click at [707, 362] on button "Next" at bounding box center [691, 368] width 60 height 41
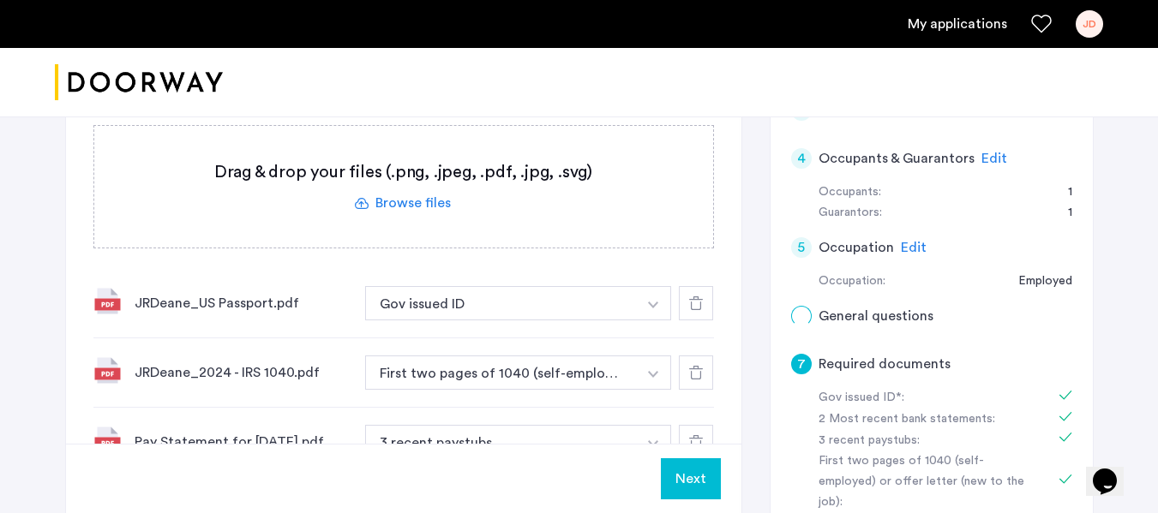
scroll to position [0, 0]
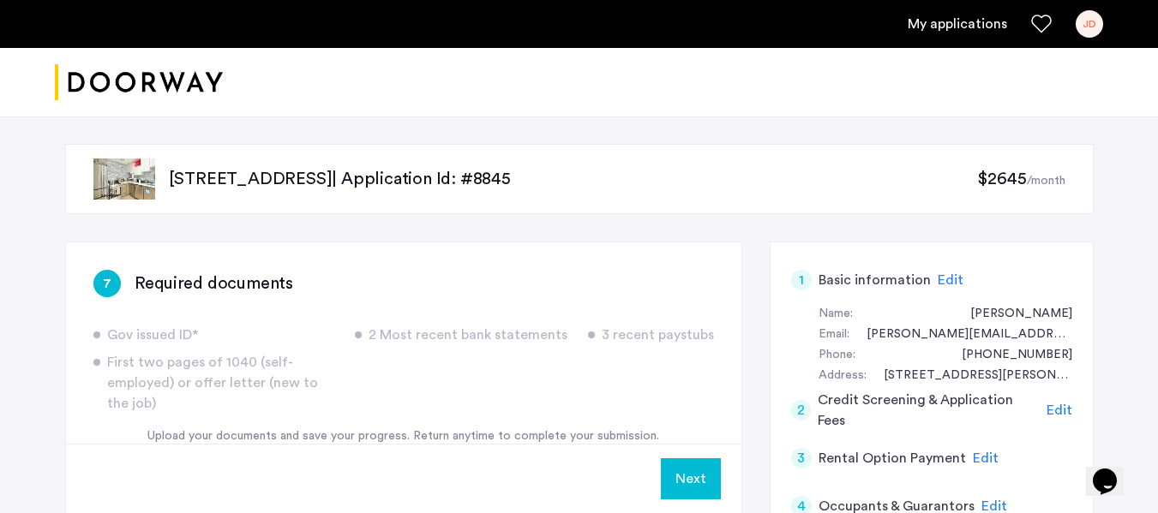
click at [940, 274] on span "Edit" at bounding box center [950, 280] width 26 height 14
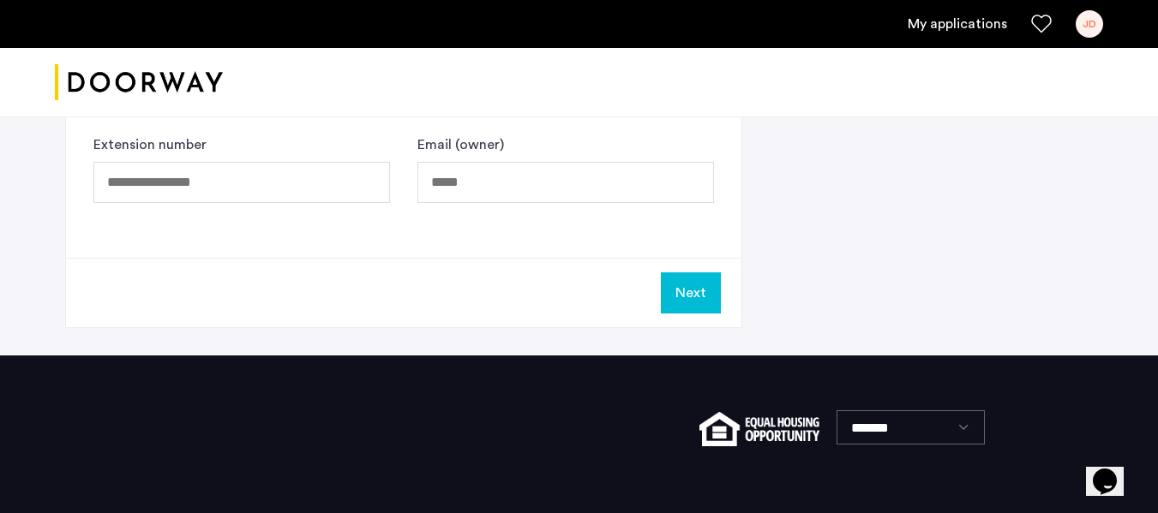
scroll to position [1114, 0]
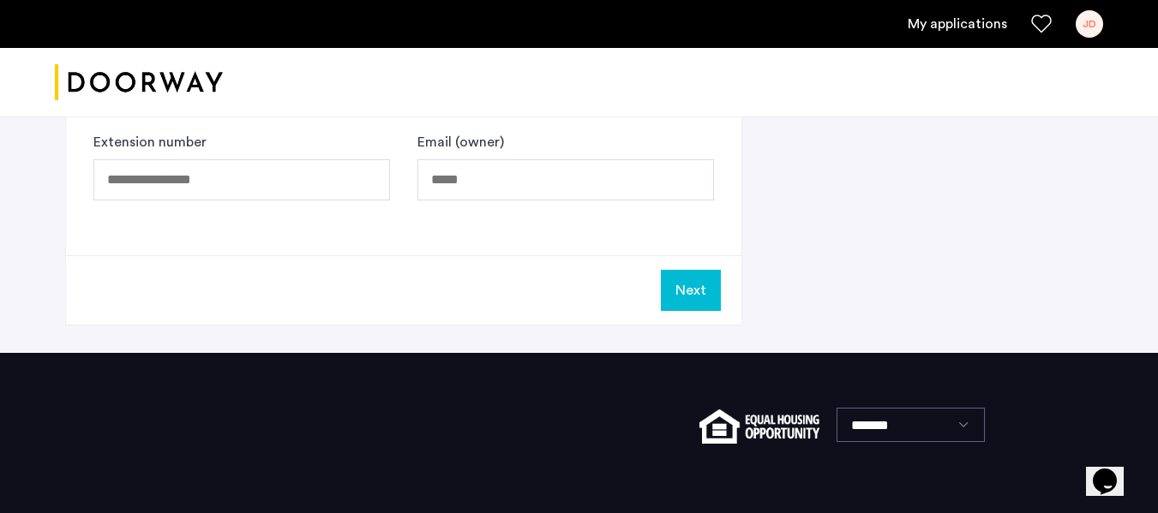
click at [697, 287] on button "Next" at bounding box center [691, 290] width 60 height 41
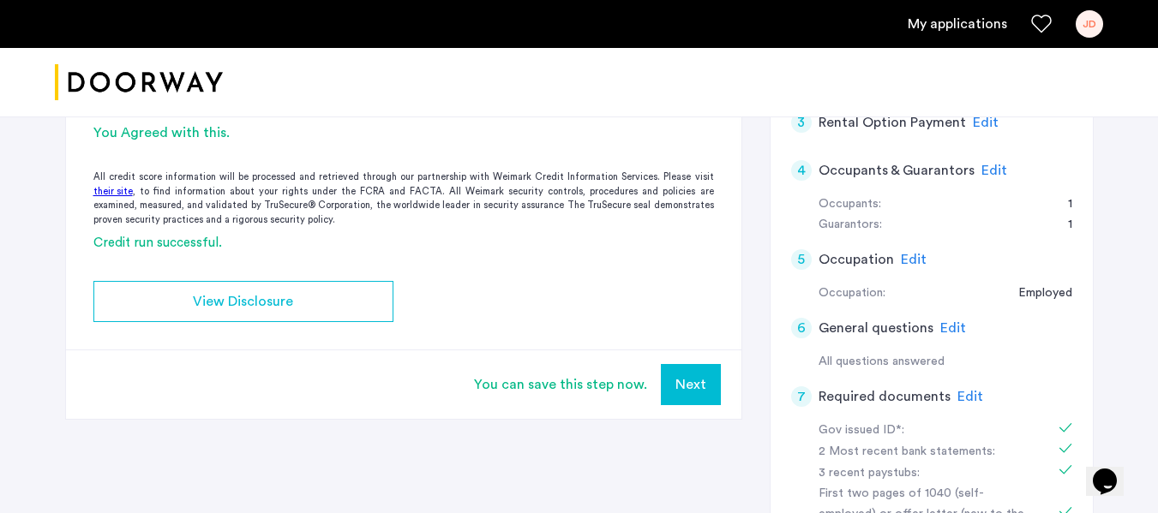
scroll to position [343, 0]
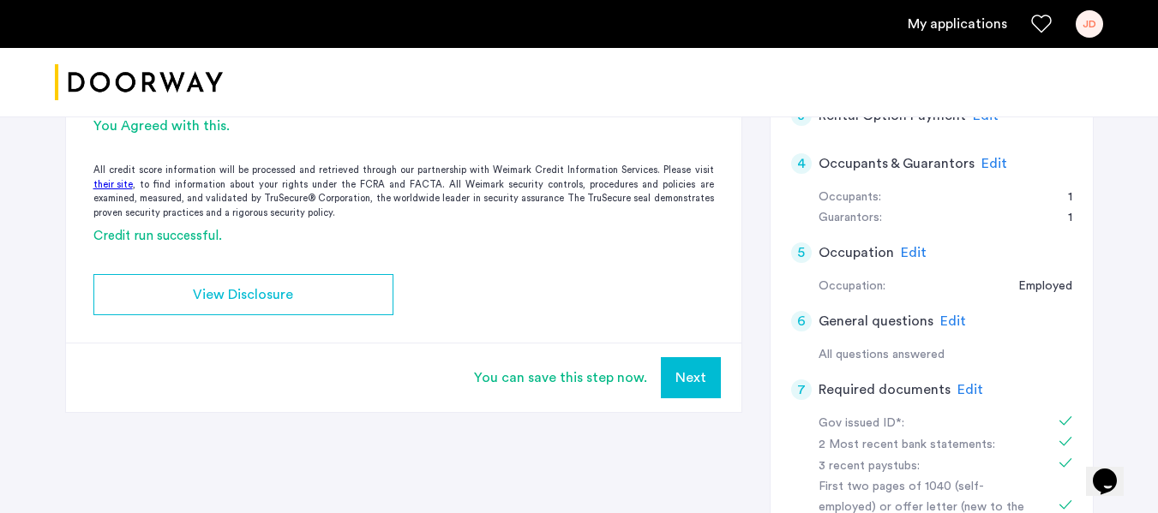
click at [703, 381] on button "Next" at bounding box center [691, 377] width 60 height 41
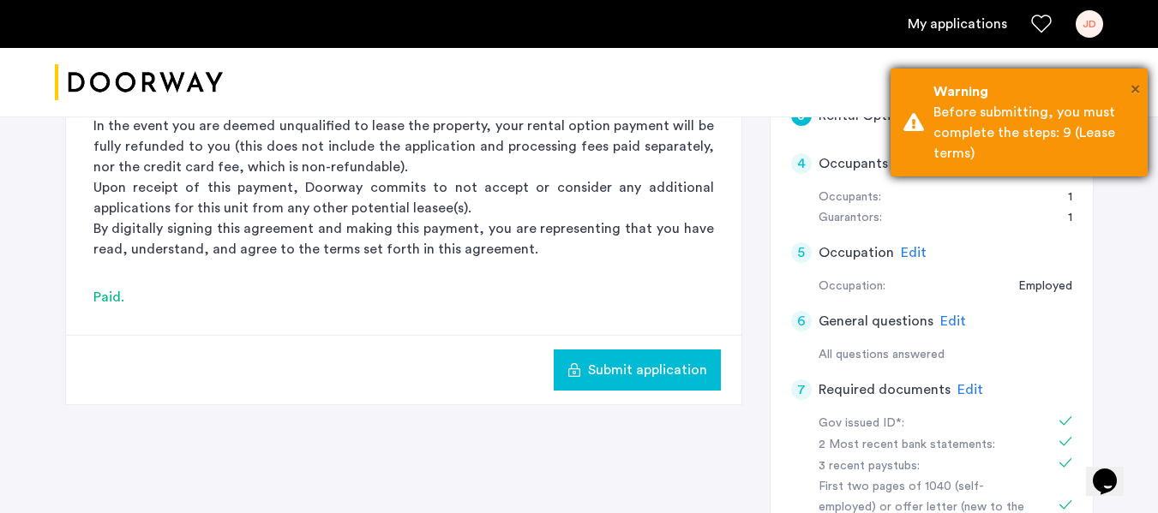
click at [1132, 85] on span "×" at bounding box center [1134, 89] width 9 height 17
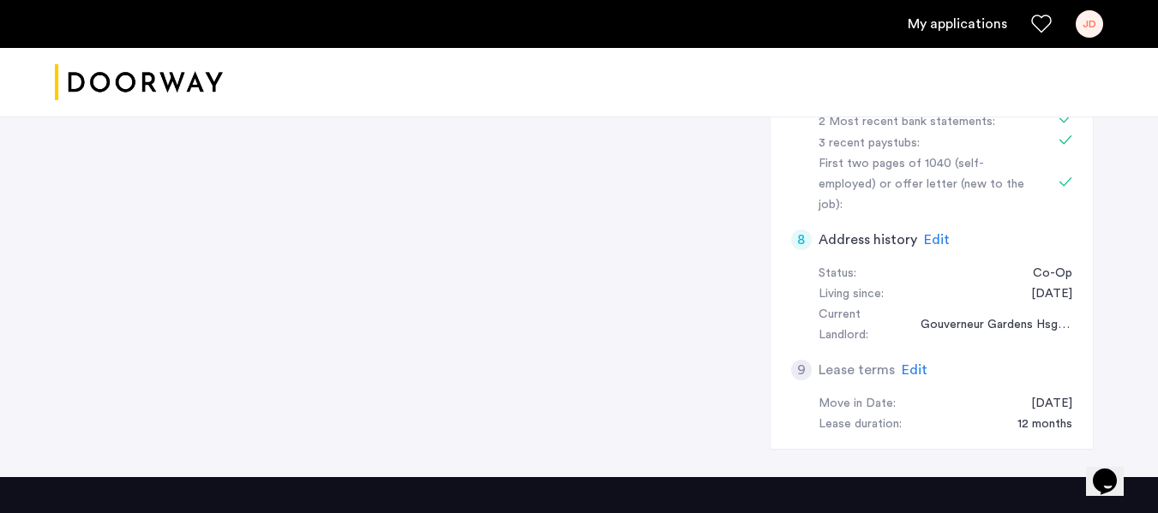
scroll to position [685, 0]
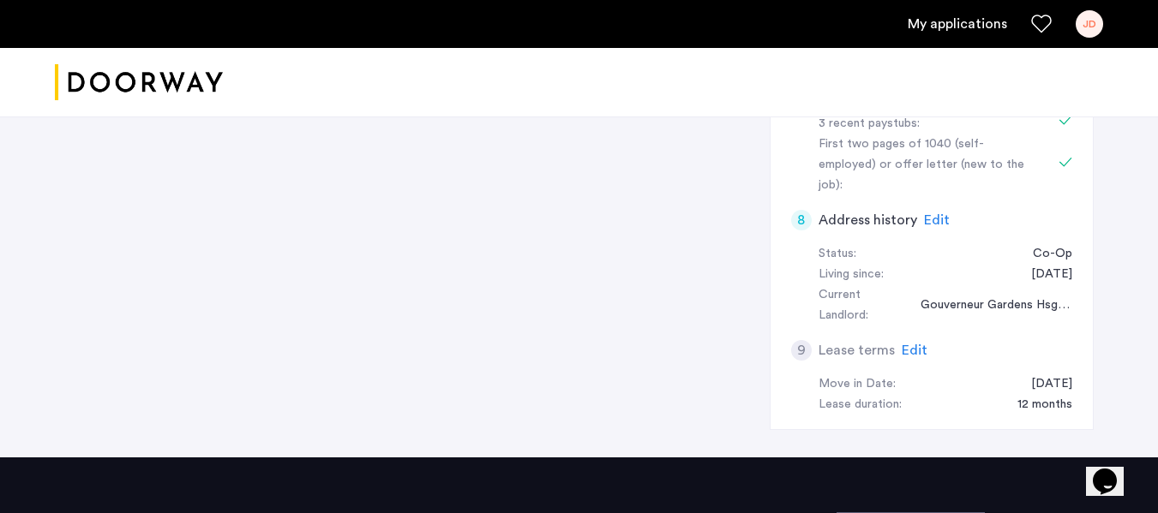
click at [907, 344] on span "Edit" at bounding box center [914, 351] width 26 height 14
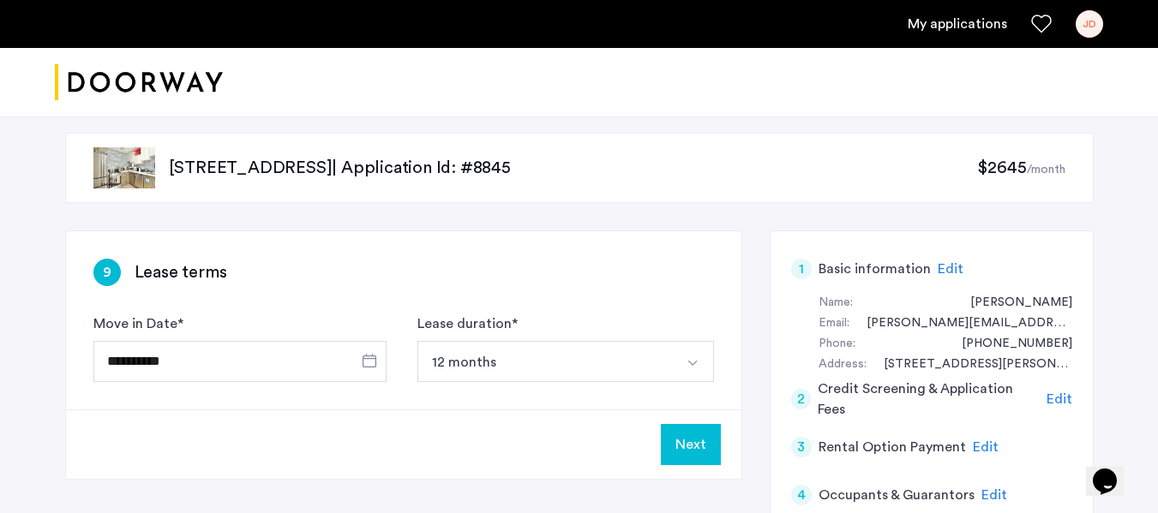
scroll to position [0, 0]
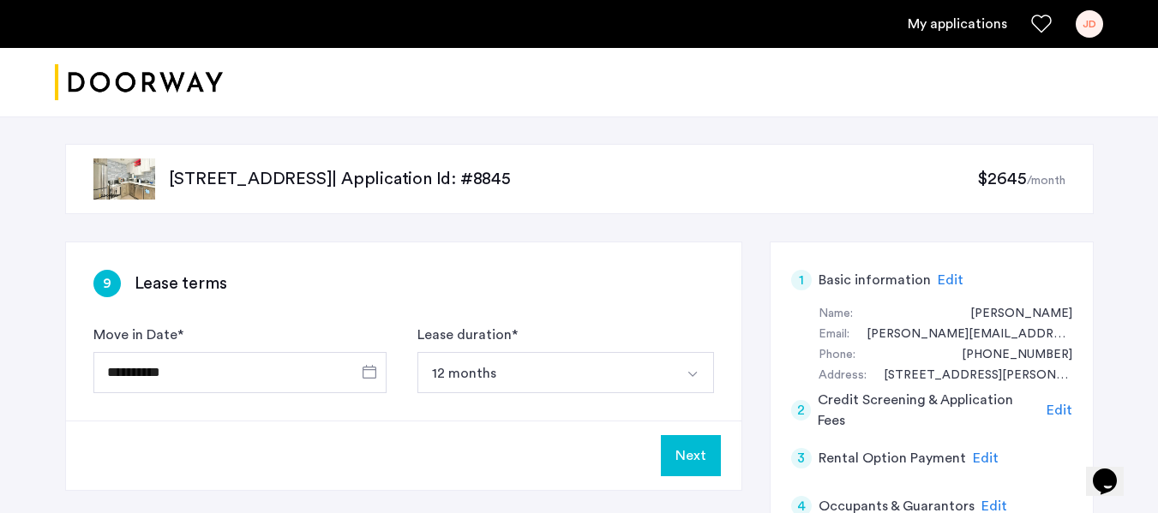
click at [694, 459] on button "Next" at bounding box center [691, 455] width 60 height 41
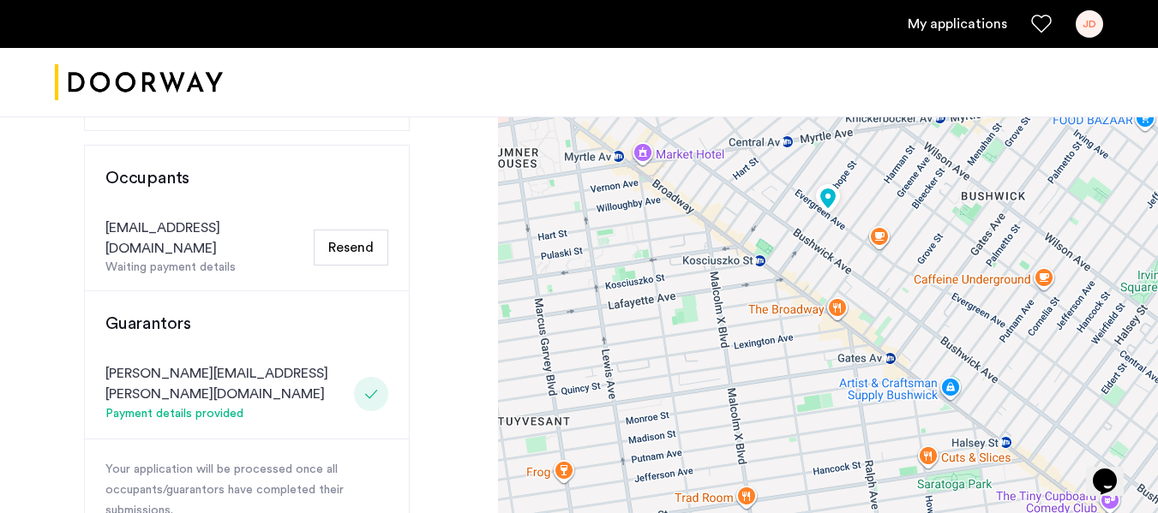
scroll to position [600, 0]
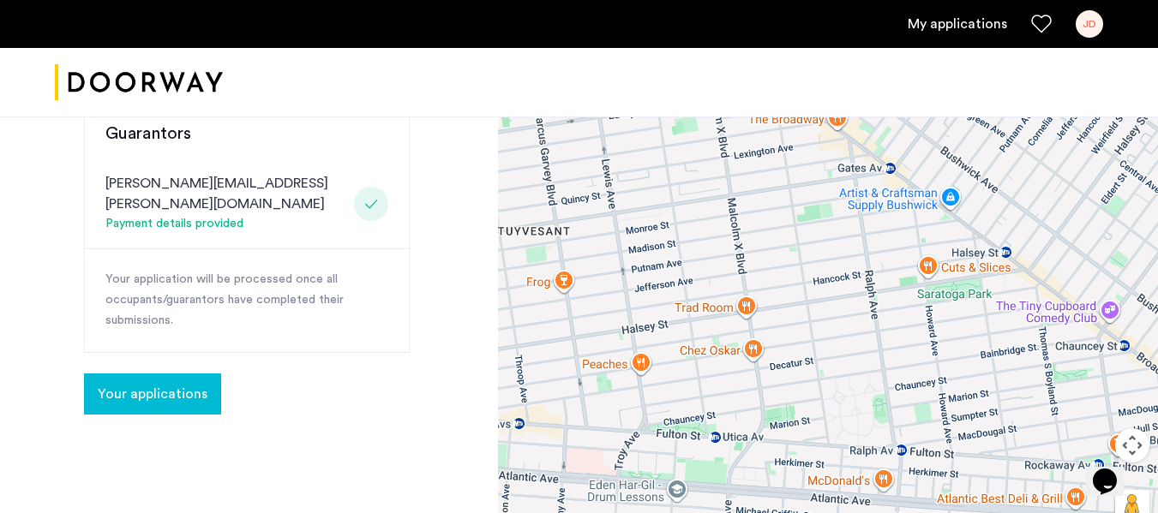
click at [192, 384] on span "Your applications" at bounding box center [153, 394] width 110 height 21
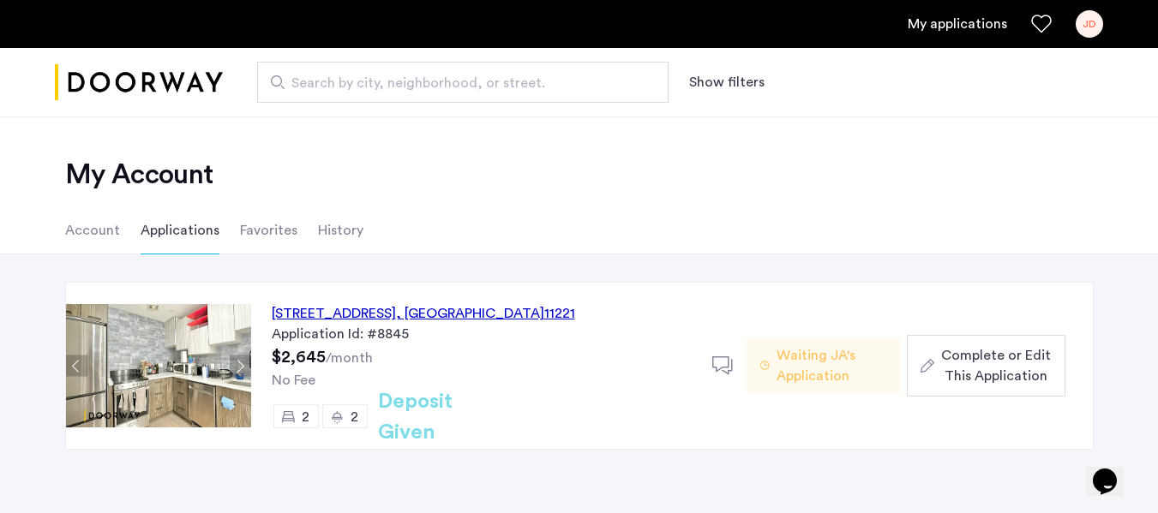
click at [961, 374] on span "Complete or Edit This Application" at bounding box center [996, 365] width 110 height 41
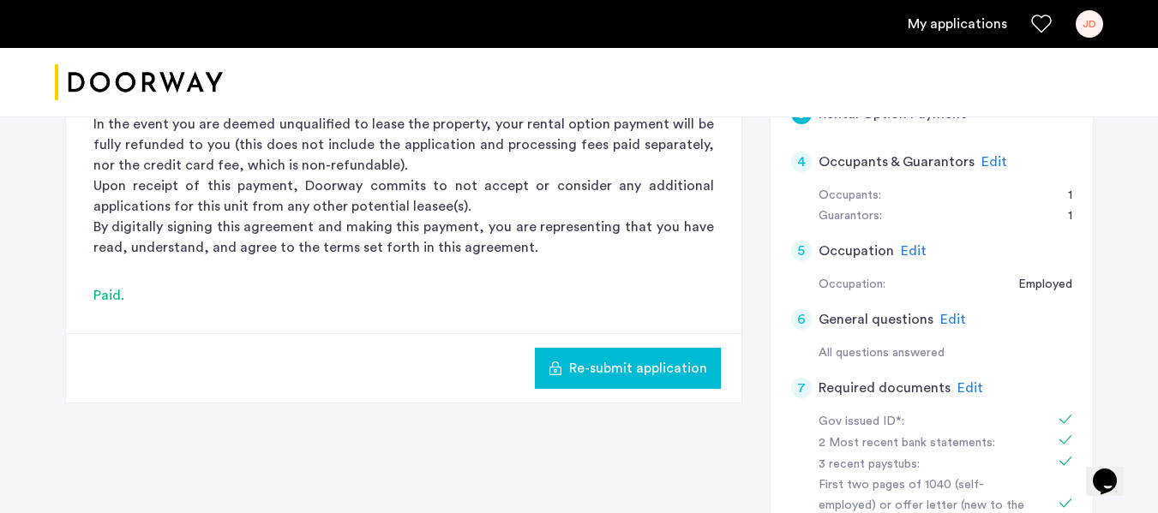
scroll to position [343, 0]
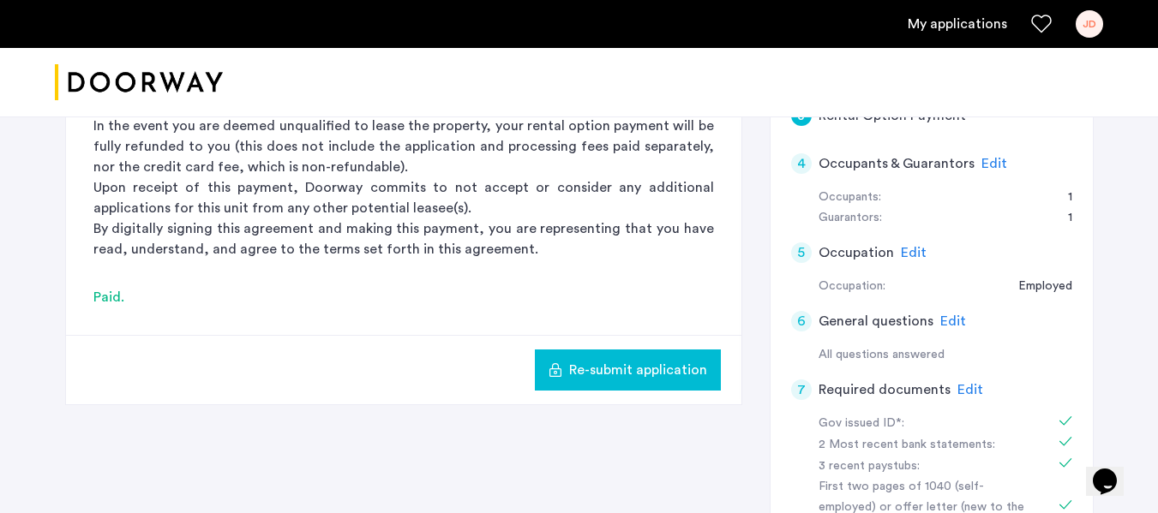
click at [934, 317] on div "6 General questions Edit" at bounding box center [931, 321] width 281 height 48
click at [947, 317] on span "Edit" at bounding box center [953, 321] width 26 height 14
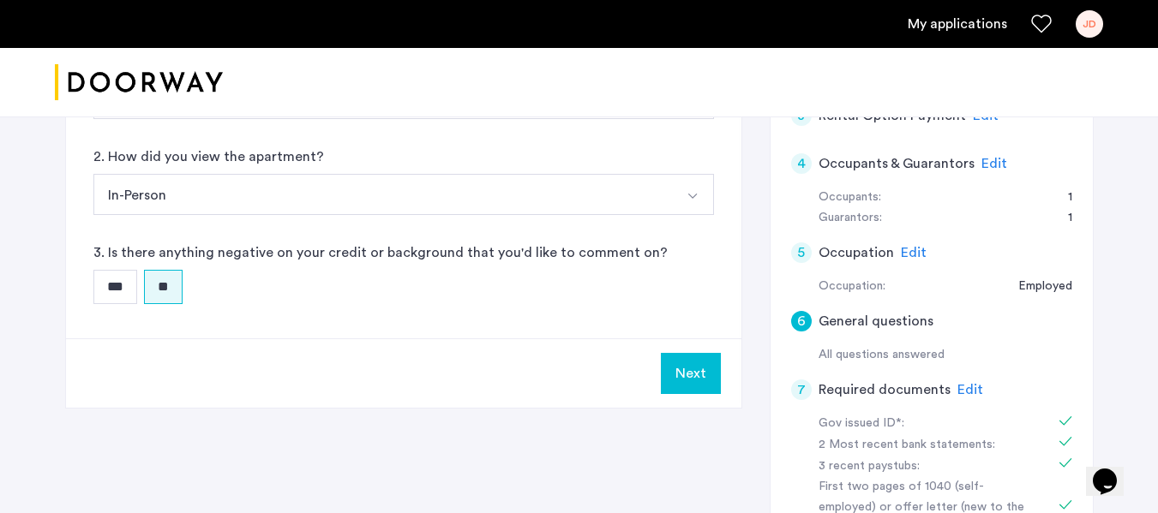
click at [989, 154] on div "Edit" at bounding box center [994, 163] width 26 height 21
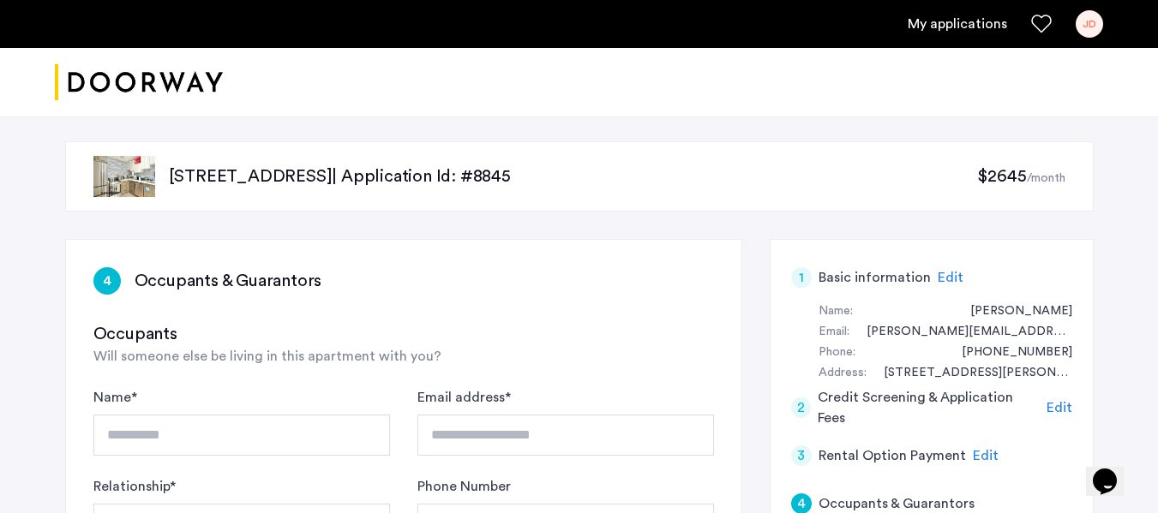
scroll to position [0, 0]
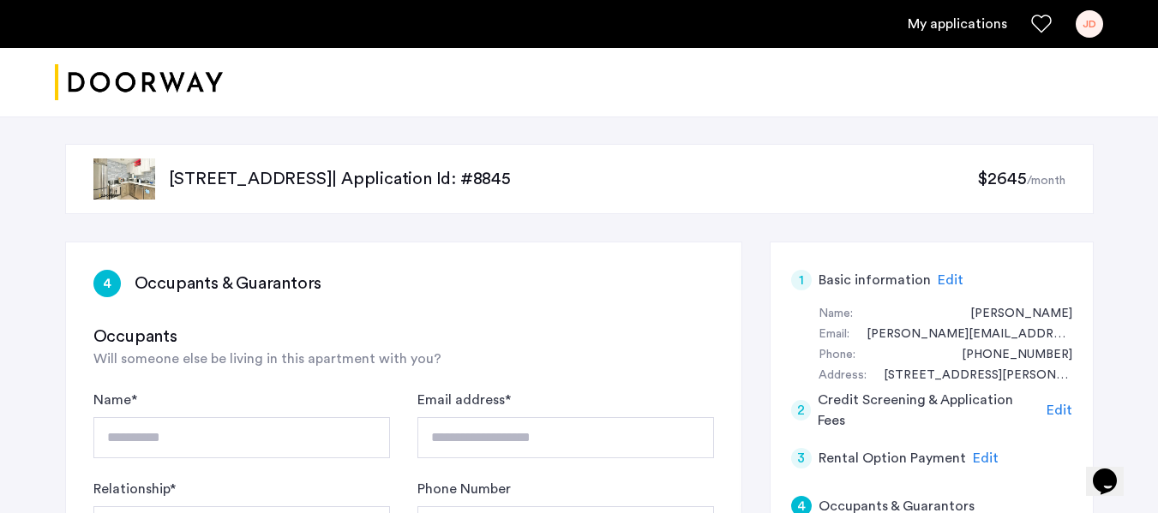
click at [952, 280] on span "Edit" at bounding box center [950, 280] width 26 height 14
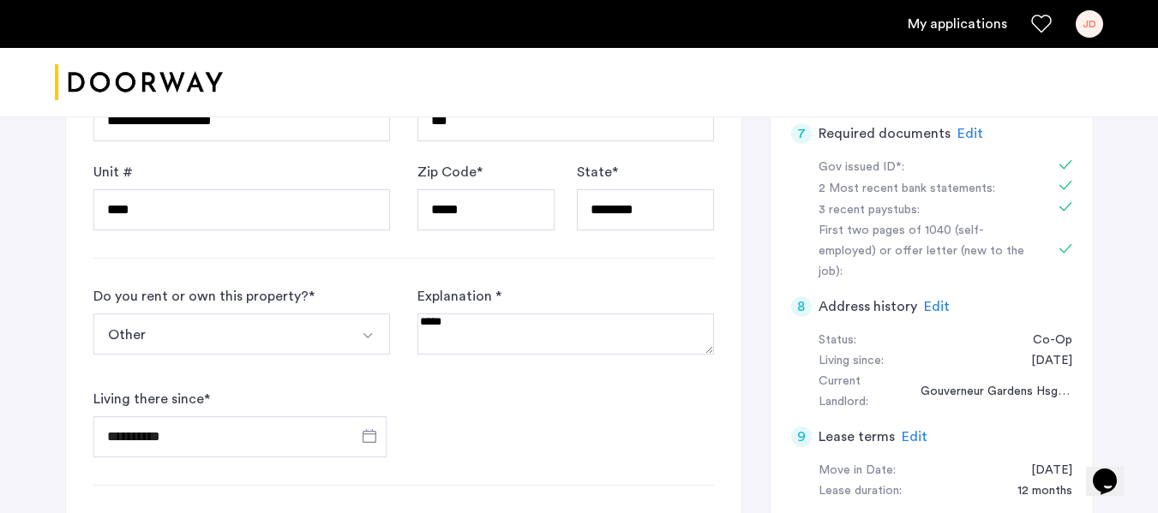
scroll to position [600, 0]
click at [357, 332] on button "Select option" at bounding box center [369, 333] width 41 height 41
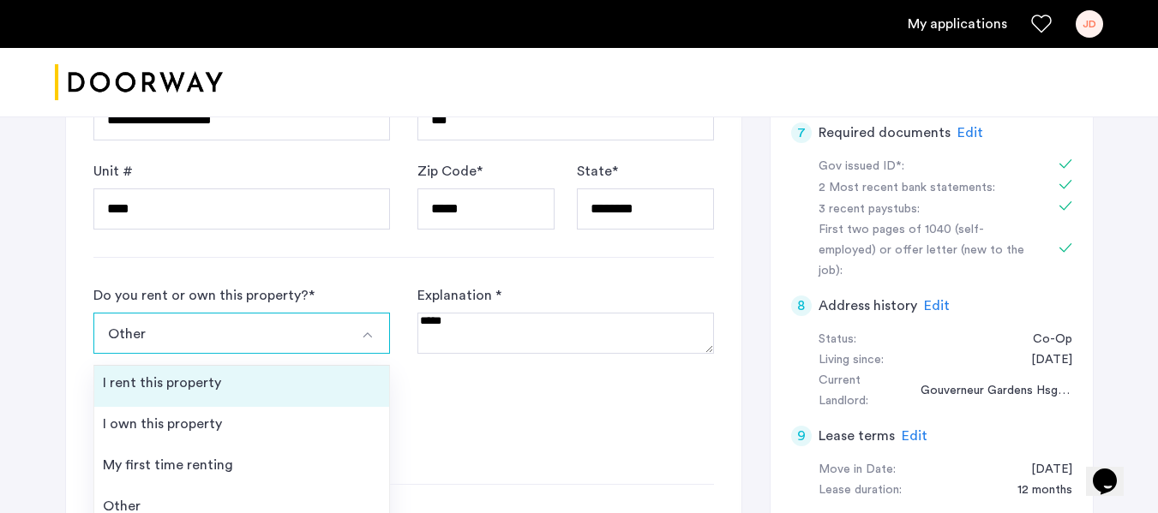
click at [326, 378] on li "I rent this property" at bounding box center [241, 386] width 295 height 41
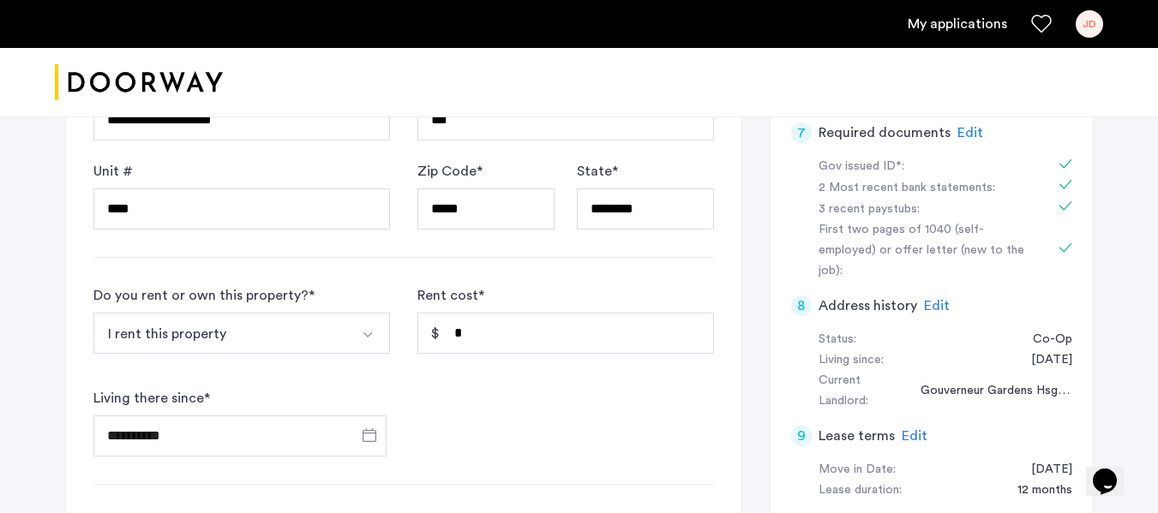
drag, startPoint x: 444, startPoint y: 330, endPoint x: 486, endPoint y: 337, distance: 42.5
click at [486, 337] on div "Rent cost * *" at bounding box center [565, 326] width 296 height 82
click at [486, 338] on input "*" at bounding box center [565, 333] width 296 height 41
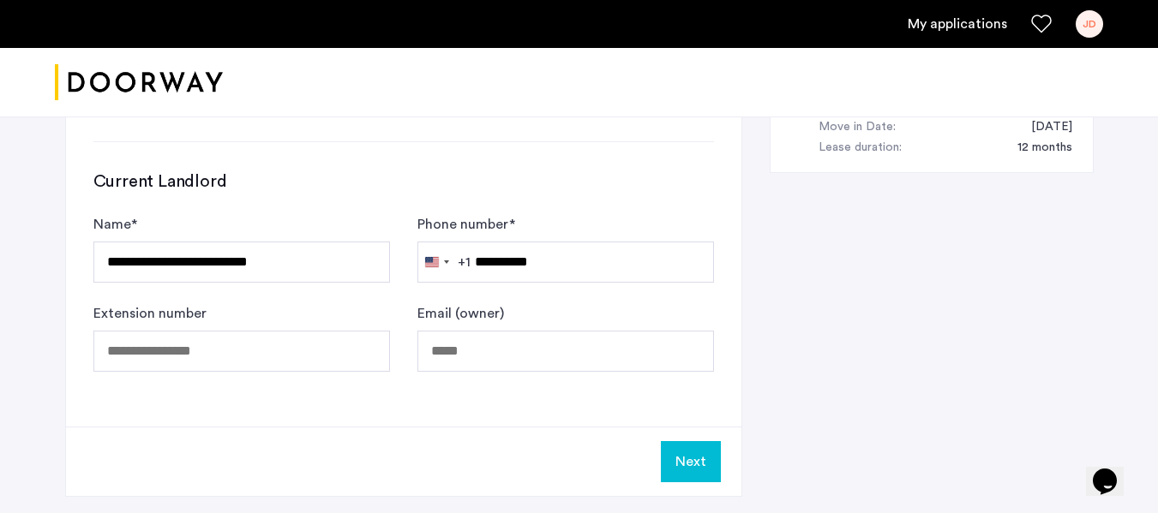
scroll to position [1028, 0]
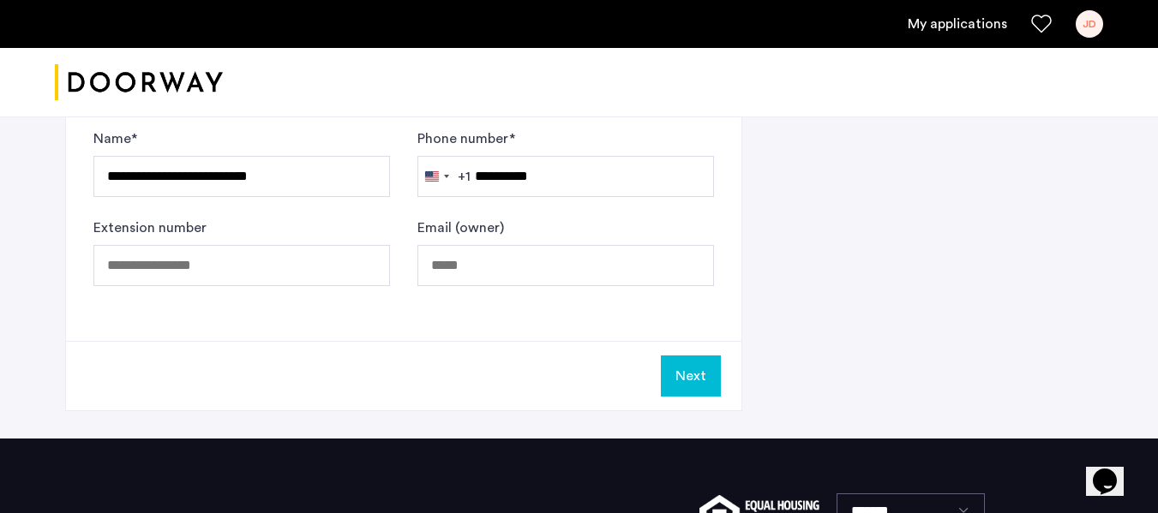
type input "********"
click at [697, 380] on button "Next" at bounding box center [691, 376] width 60 height 41
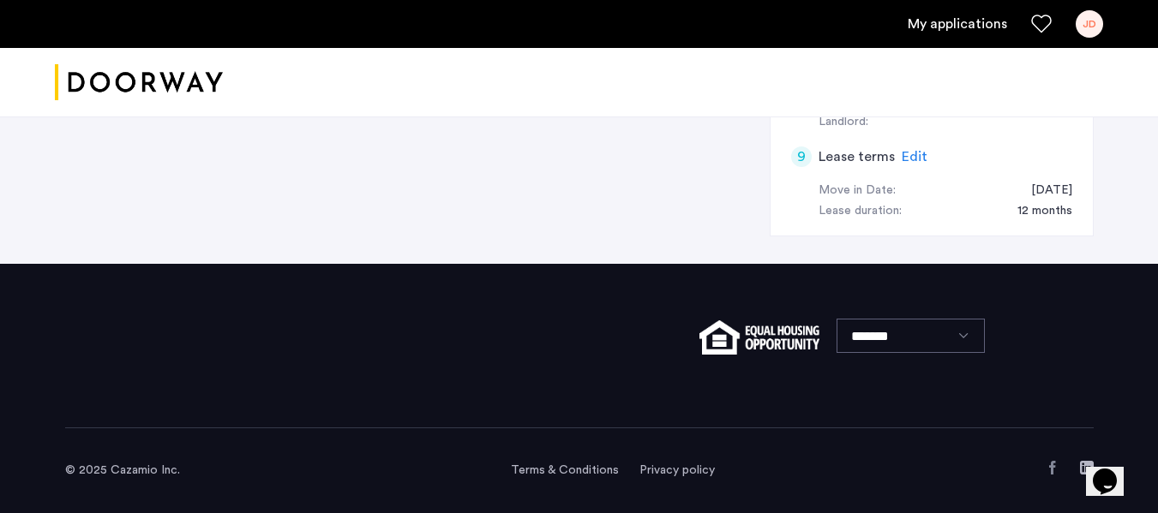
scroll to position [0, 0]
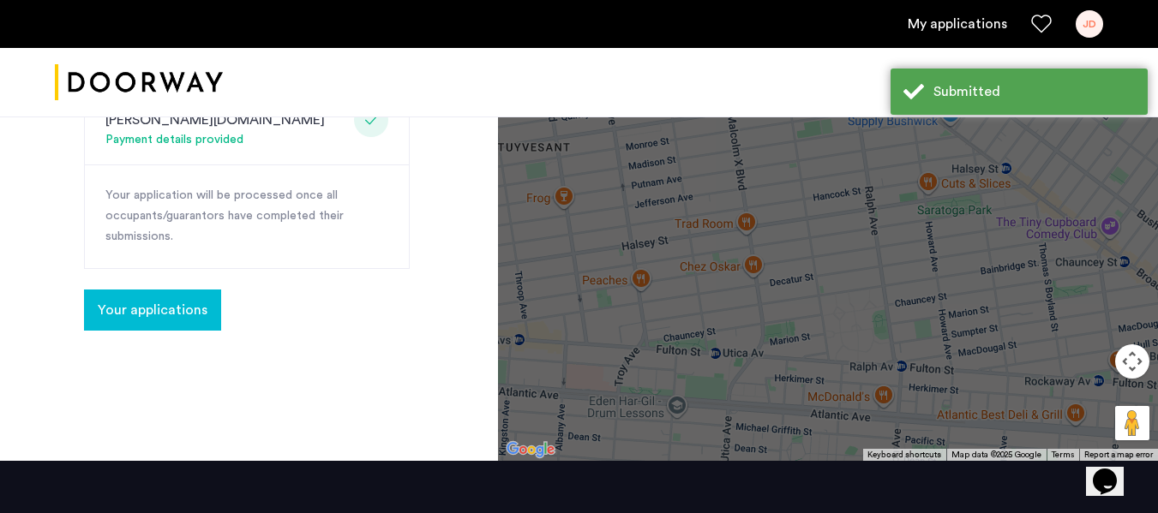
scroll to position [685, 0]
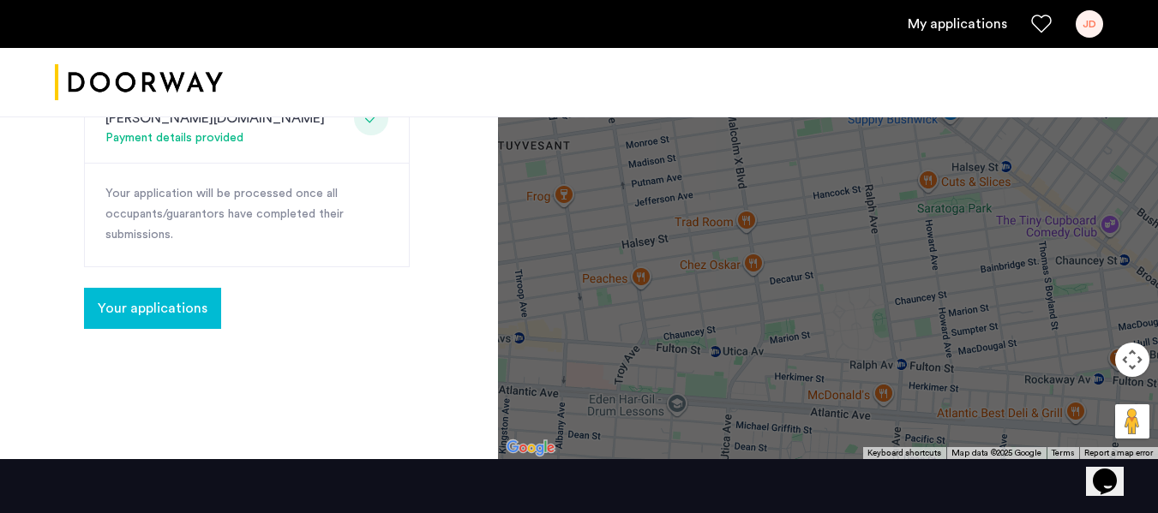
click at [167, 288] on button "Your applications" at bounding box center [152, 308] width 137 height 41
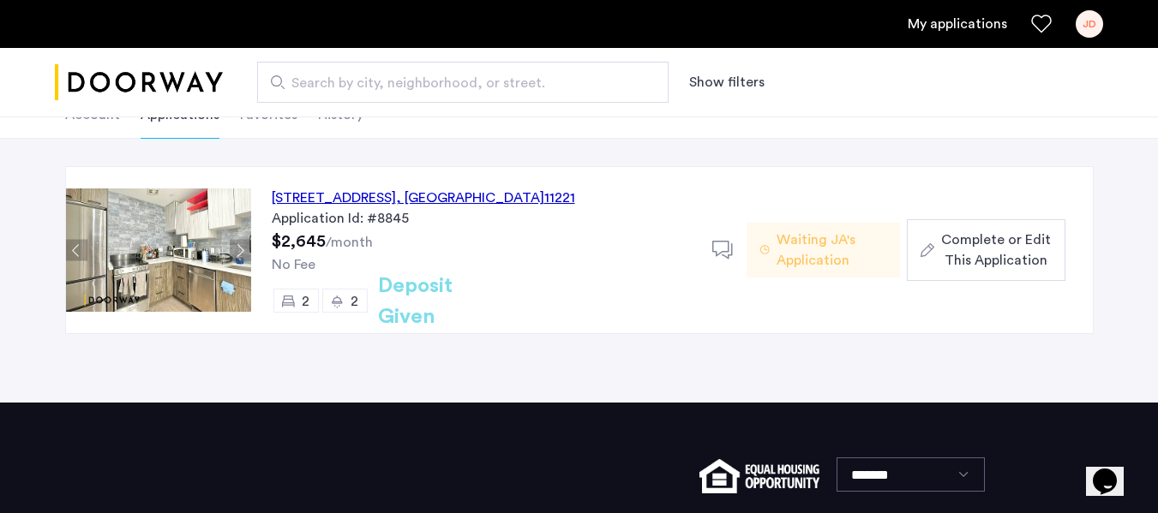
scroll to position [86, 0]
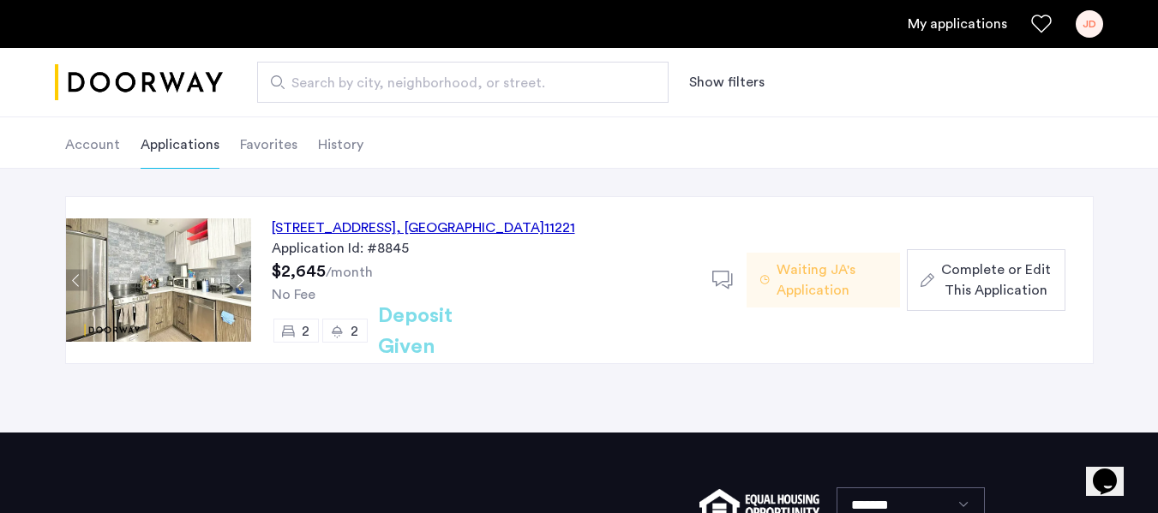
click at [1009, 289] on span "Complete or Edit This Application" at bounding box center [996, 280] width 110 height 41
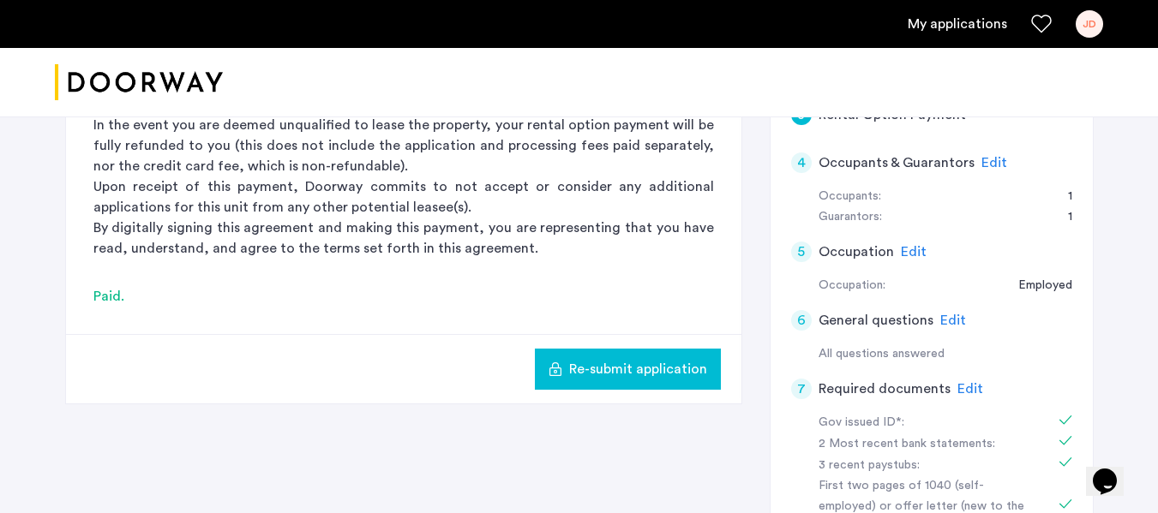
scroll to position [343, 0]
click at [943, 323] on span "Edit" at bounding box center [953, 321] width 26 height 14
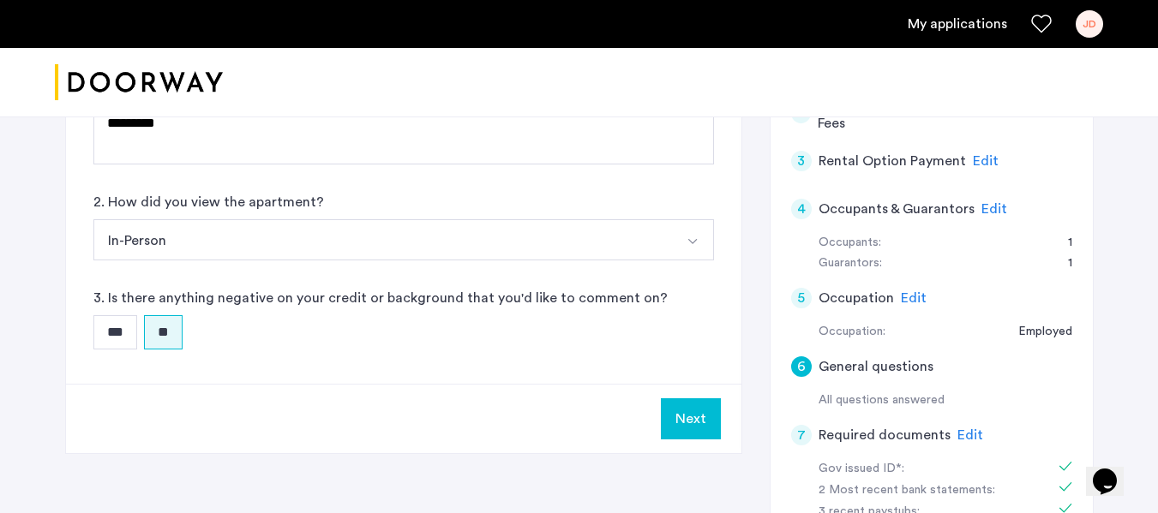
scroll to position [257, 0]
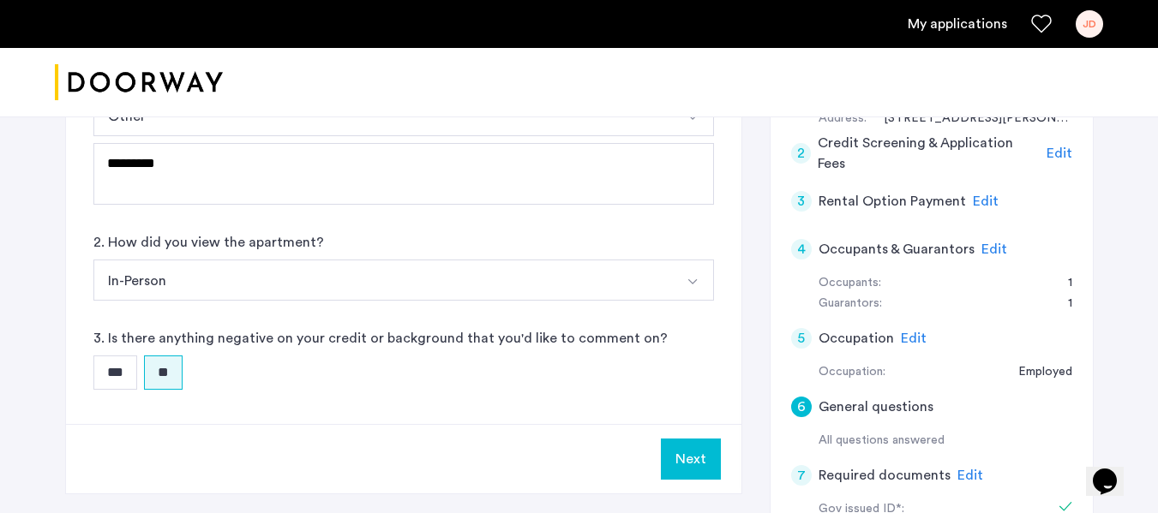
click at [987, 245] on span "Edit" at bounding box center [994, 249] width 26 height 14
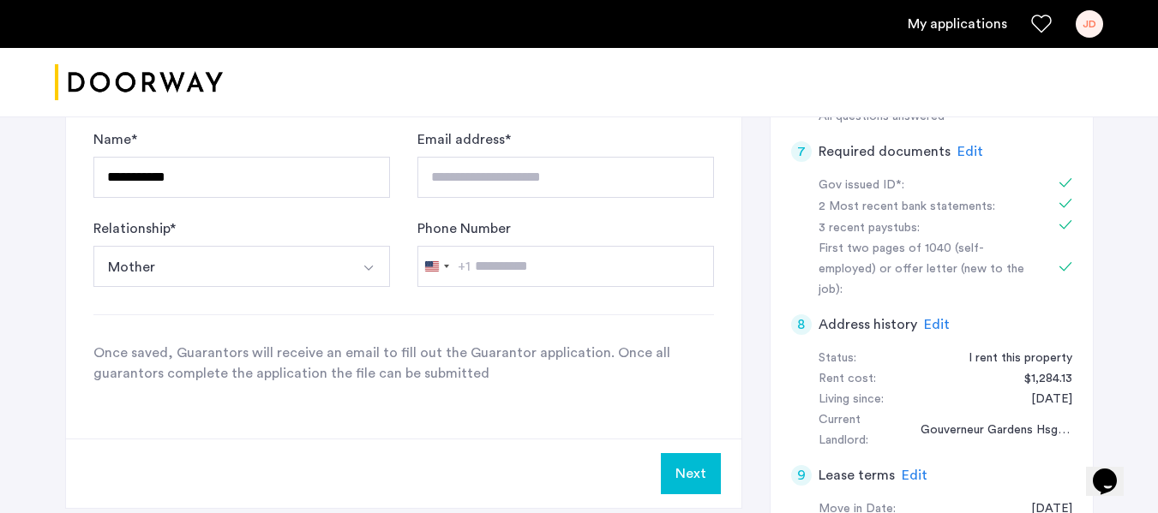
scroll to position [622, 0]
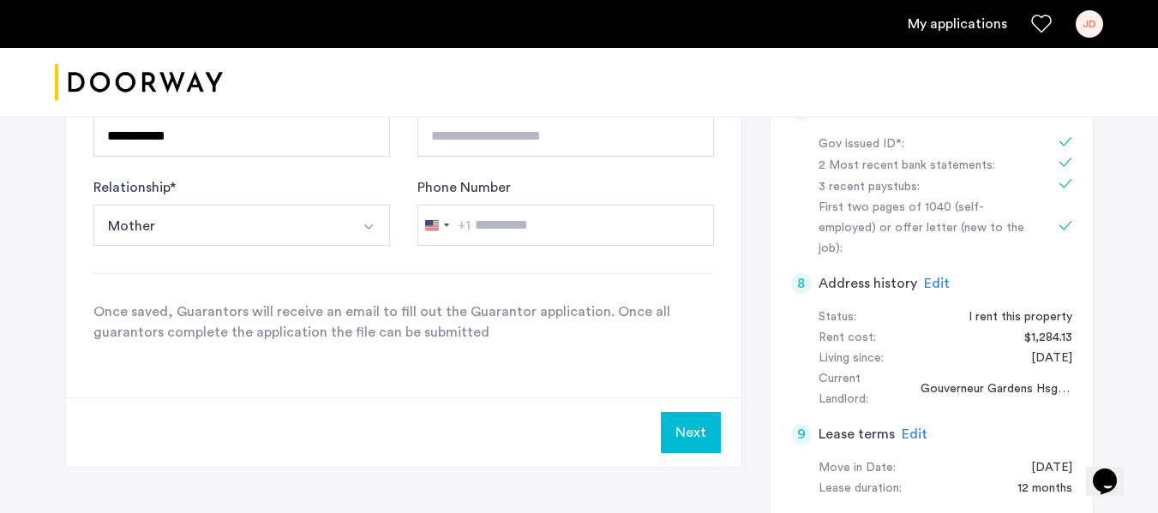
click at [701, 427] on button "Next" at bounding box center [691, 432] width 60 height 41
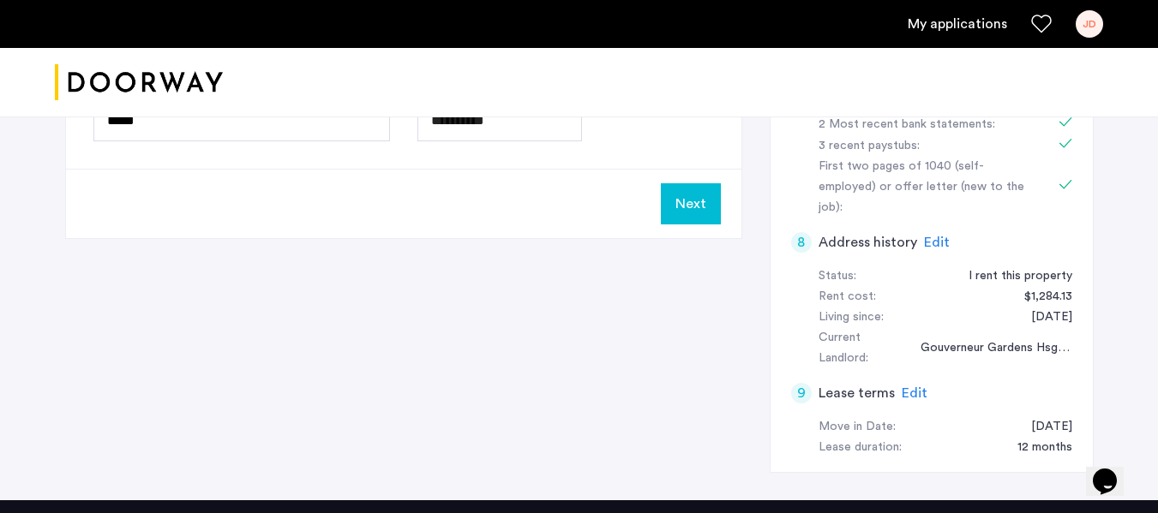
scroll to position [0, 0]
